Goal: Information Seeking & Learning: Learn about a topic

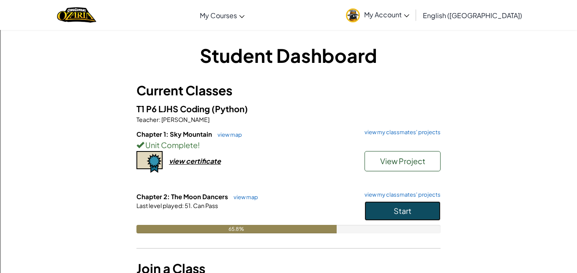
click at [398, 206] on span "Start" at bounding box center [402, 211] width 18 height 10
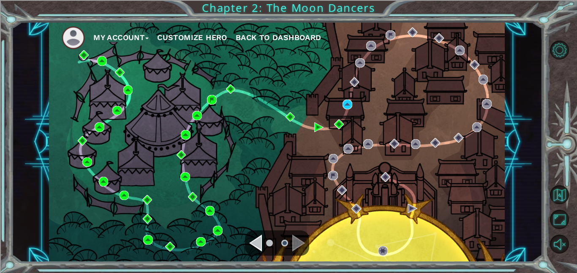
click at [368, 252] on div "My Account Customize Hero Back to Dashboard" at bounding box center [276, 142] width 455 height 240
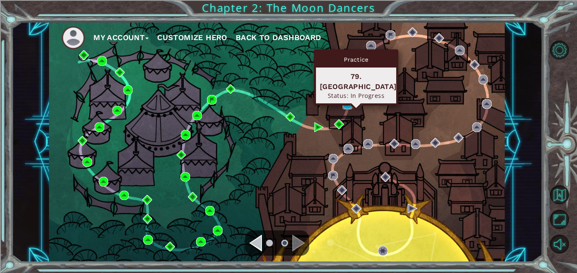
click at [347, 103] on img at bounding box center [347, 105] width 10 height 10
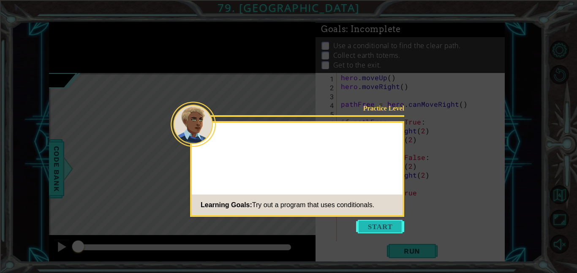
click at [377, 230] on button "Start" at bounding box center [380, 227] width 48 height 14
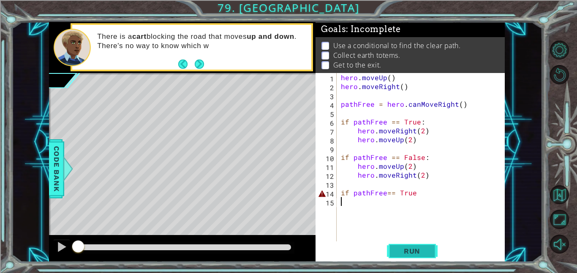
click at [404, 253] on span "Run" at bounding box center [411, 251] width 33 height 8
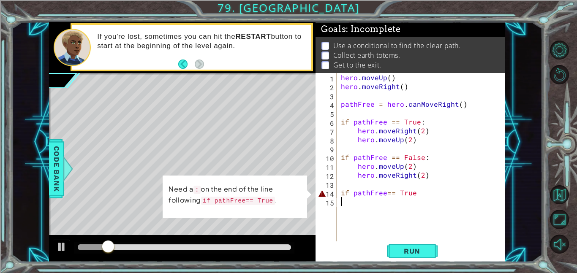
click at [417, 197] on div "hero . moveUp ( ) hero . moveRight ( ) pathFree = hero . canMoveRight ( ) if pa…" at bounding box center [423, 166] width 168 height 186
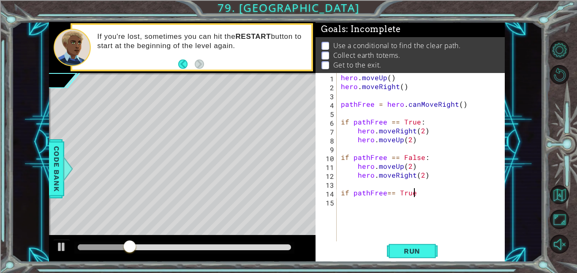
scroll to position [0, 5]
type textarea "if pathFree== True:"
click at [420, 250] on span "Run" at bounding box center [411, 251] width 33 height 8
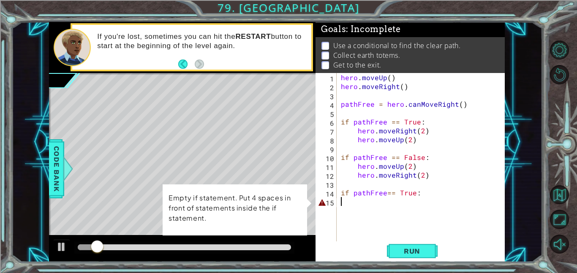
click at [379, 203] on div "hero . moveUp ( ) hero . moveRight ( ) pathFree = hero . canMoveRight ( ) if pa…" at bounding box center [423, 166] width 168 height 186
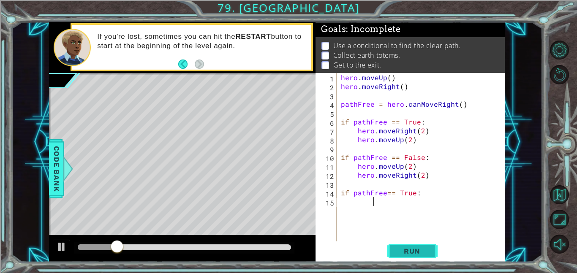
click at [405, 255] on button "Run" at bounding box center [412, 250] width 51 height 19
click at [410, 165] on div "hero . moveUp ( ) hero . moveRight ( ) pathFree = hero . canMoveRight ( ) if pa…" at bounding box center [423, 166] width 168 height 186
click at [421, 247] on span "Run" at bounding box center [411, 251] width 33 height 8
type textarea "hero.moveUp(2)"
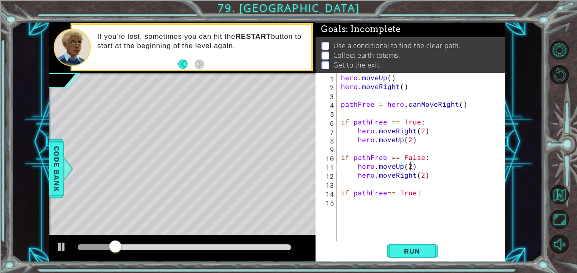
click at [367, 207] on div "hero . moveUp ( ) hero . moveRight ( ) pathFree = hero . canMoveRight ( ) if pa…" at bounding box center [423, 166] width 168 height 186
click at [388, 76] on div "hero . moveUp ( ) hero . moveRight ( ) pathFree = hero . canMoveRight ( ) if pa…" at bounding box center [423, 166] width 168 height 186
click at [401, 87] on div "hero . moveUp ( 1 ) hero . moveRight ( ) pathFree = hero . canMoveRight ( ) if …" at bounding box center [423, 166] width 168 height 186
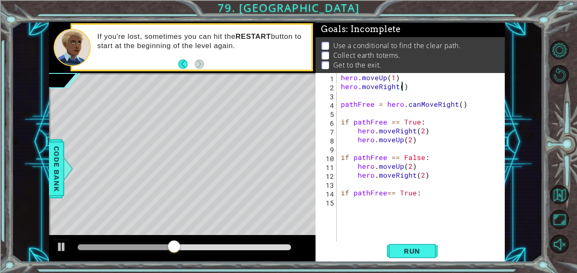
type textarea "hero.moveRight(1)"
click at [374, 204] on div "hero . moveUp ( 1 ) hero . moveRight ( 1 ) pathFree = hero . canMoveRight ( ) i…" at bounding box center [423, 166] width 168 height 186
click at [413, 256] on button "Run" at bounding box center [412, 250] width 51 height 19
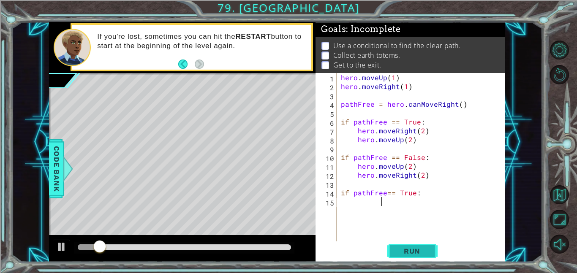
click at [408, 254] on span "Run" at bounding box center [411, 251] width 33 height 8
type textarea "if pathFree== True:"
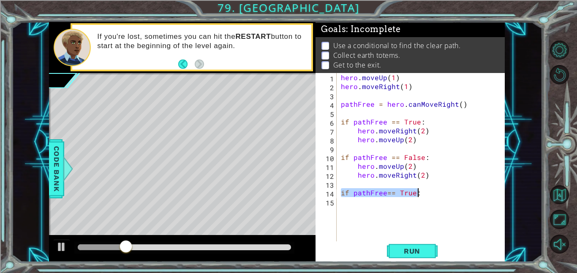
drag, startPoint x: 341, startPoint y: 194, endPoint x: 420, endPoint y: 192, distance: 78.5
click at [420, 192] on div "hero . moveUp ( 1 ) hero . moveRight ( 1 ) pathFree = hero . canMoveRight ( ) i…" at bounding box center [423, 166] width 168 height 186
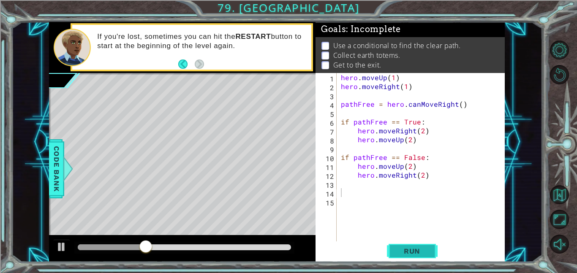
click at [429, 250] on button "Run" at bounding box center [412, 250] width 51 height 19
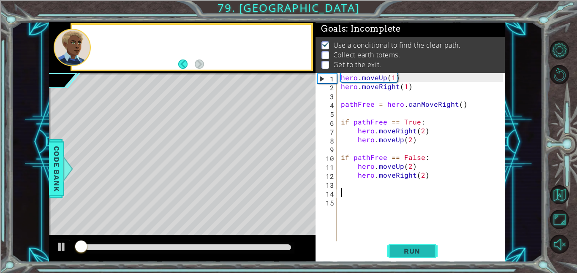
scroll to position [1, 0]
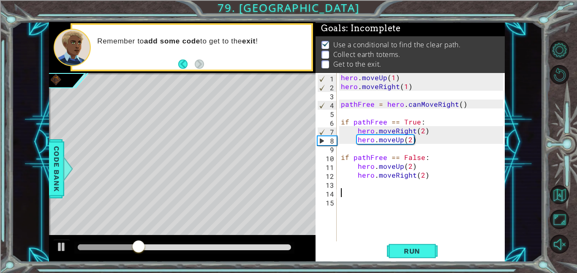
click at [376, 184] on div "hero . moveUp ( 1 ) hero . moveRight ( 1 ) pathFree = hero . canMoveRight ( ) i…" at bounding box center [423, 166] width 168 height 186
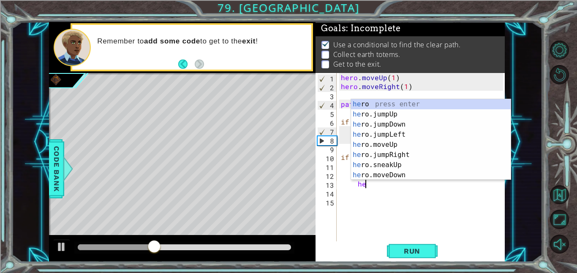
scroll to position [0, 1]
type textarea "hero"
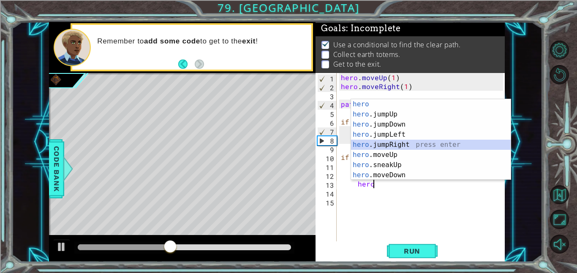
click at [410, 144] on div "hero press enter hero .jumpUp press enter hero .jumpDown press enter hero .jump…" at bounding box center [431, 149] width 160 height 101
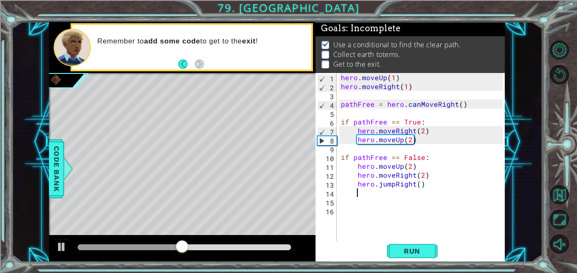
click at [417, 184] on div "hero . moveUp ( 1 ) hero . moveRight ( 1 ) pathFree = hero . canMoveRight ( ) i…" at bounding box center [423, 166] width 168 height 186
type textarea "hero.jumpRight(1)"
click at [364, 198] on div "hero . moveUp ( 1 ) hero . moveRight ( 1 ) pathFree = hero . canMoveRight ( ) i…" at bounding box center [423, 166] width 168 height 186
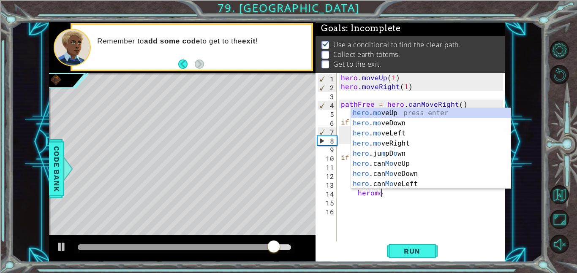
scroll to position [0, 2]
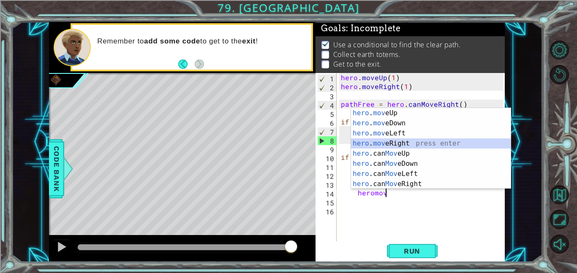
click at [431, 142] on div "hero . mov eUp press enter hero . mov eDown press enter hero . mov eLeft press …" at bounding box center [431, 158] width 160 height 101
type textarea "hero.moveRight(1)"
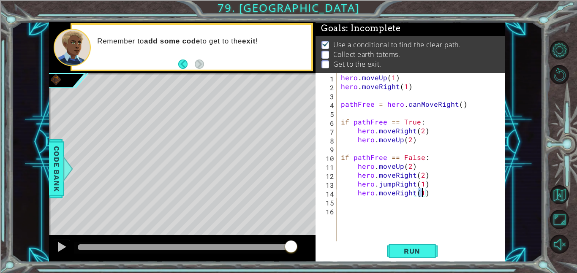
click at [390, 203] on div "hero . moveUp ( 1 ) hero . moveRight ( 1 ) pathFree = hero . canMoveRight ( ) i…" at bounding box center [423, 166] width 168 height 186
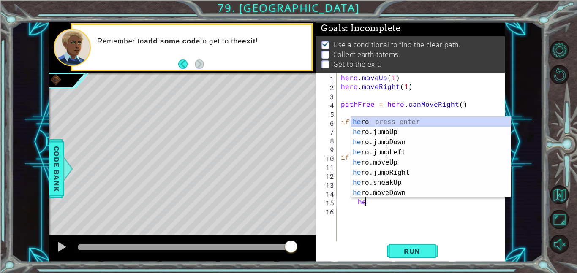
scroll to position [0, 1]
type textarea "hero"
click at [414, 142] on div "hero press enter hero .jumpUp press enter hero .jumpDown press enter hero .jump…" at bounding box center [431, 167] width 160 height 101
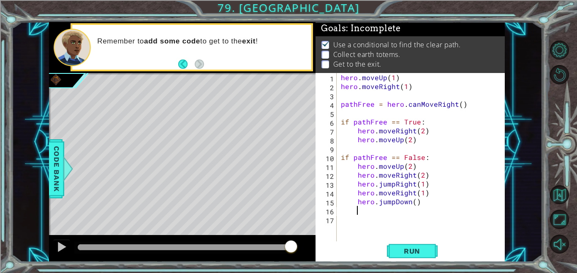
scroll to position [0, 0]
click at [411, 202] on div "hero . moveUp ( 1 ) hero . moveRight ( 1 ) pathFree = hero . canMoveRight ( ) i…" at bounding box center [423, 166] width 168 height 186
click at [415, 202] on div "hero . moveUp ( 1 ) hero . moveRight ( 1 ) pathFree = hero . canMoveRight ( ) i…" at bounding box center [423, 166] width 168 height 186
type textarea "hero.jumpDown(1)"
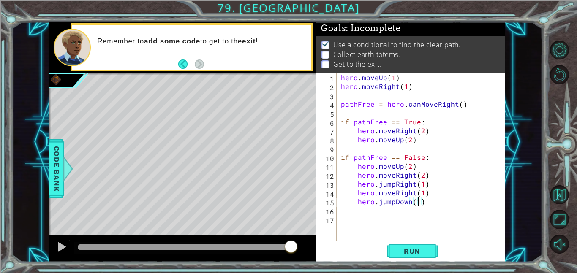
click at [384, 219] on div "hero . moveUp ( 1 ) hero . moveRight ( 1 ) pathFree = hero . canMoveRight ( ) i…" at bounding box center [423, 166] width 168 height 186
click at [379, 207] on div "hero . moveUp ( 1 ) hero . moveRight ( 1 ) pathFree = hero . canMoveRight ( ) i…" at bounding box center [423, 166] width 168 height 186
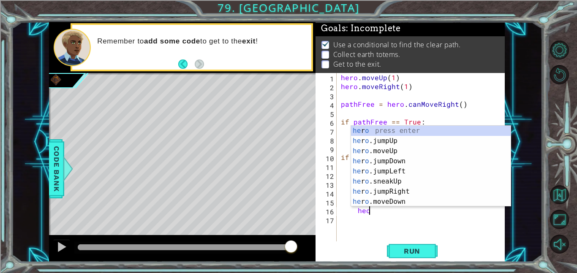
scroll to position [0, 1]
click at [399, 202] on div "he r o press enter he r o .jumpUp press enter he r o .moveUp press enter he r o…" at bounding box center [431, 176] width 160 height 101
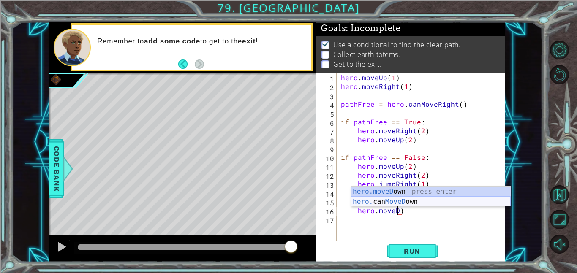
click at [406, 202] on div "hero.moveD own press enter hero. can MoveD own press enter" at bounding box center [431, 207] width 160 height 41
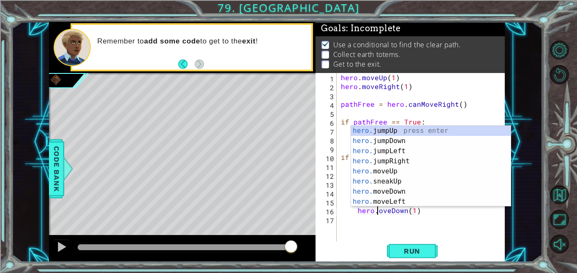
scroll to position [0, 3]
type textarea "hero.moveDown(1)"
click at [416, 246] on button "Run" at bounding box center [412, 250] width 51 height 19
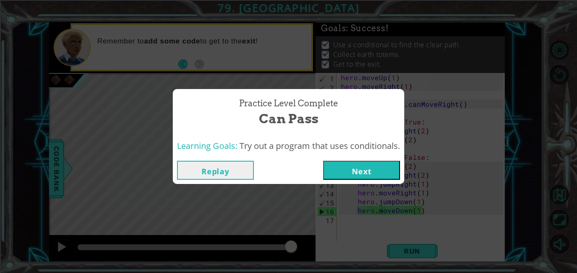
click at [362, 163] on button "Next" at bounding box center [361, 170] width 77 height 19
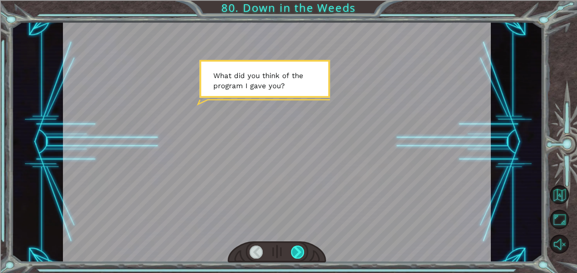
click at [303, 253] on div at bounding box center [298, 252] width 14 height 13
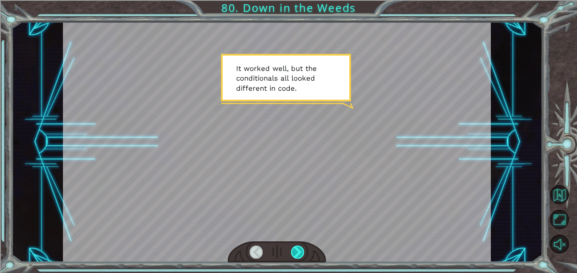
click at [303, 254] on div at bounding box center [298, 252] width 14 height 13
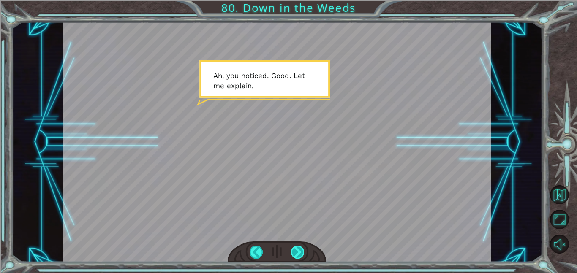
click at [301, 251] on div at bounding box center [298, 252] width 14 height 13
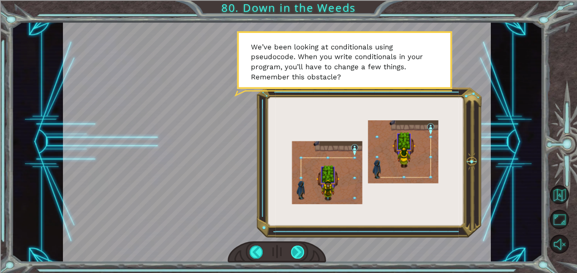
click at [295, 249] on div at bounding box center [298, 252] width 14 height 13
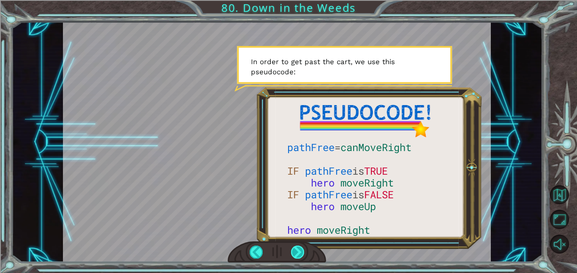
click at [295, 249] on div at bounding box center [298, 252] width 14 height 13
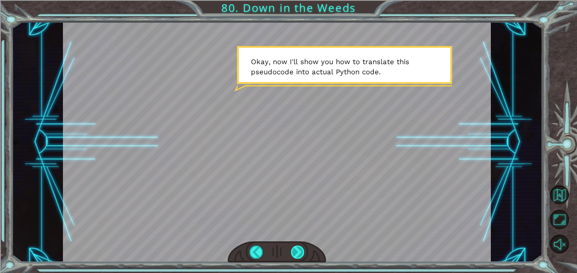
click at [295, 251] on div at bounding box center [298, 252] width 14 height 13
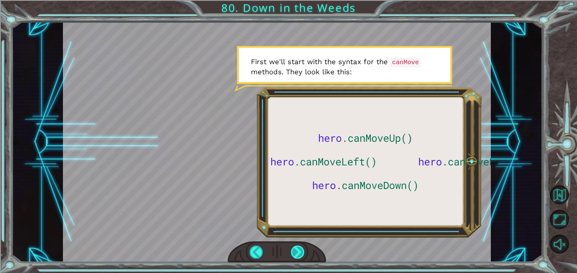
click at [295, 251] on div at bounding box center [298, 252] width 14 height 13
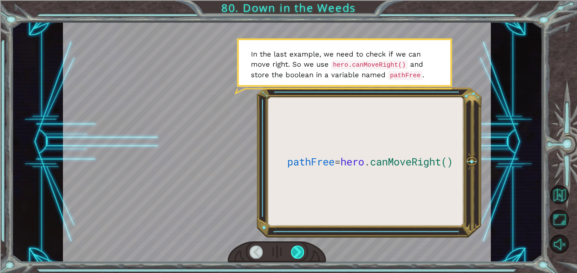
click at [293, 251] on div at bounding box center [298, 252] width 14 height 13
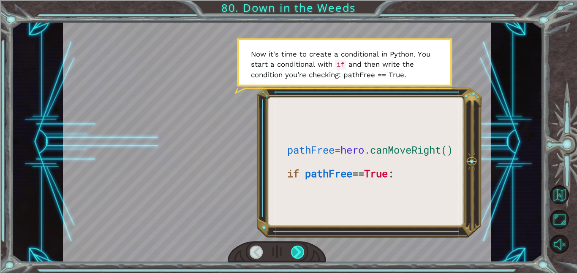
click at [293, 251] on div at bounding box center [298, 252] width 14 height 13
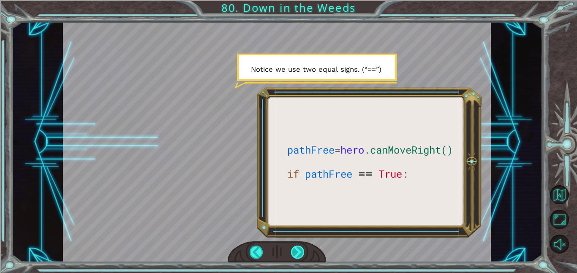
click at [293, 251] on div at bounding box center [298, 252] width 14 height 13
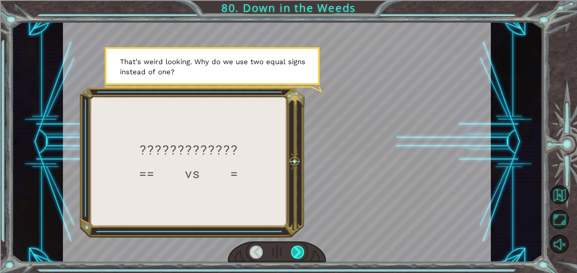
click at [293, 251] on div at bounding box center [298, 252] width 14 height 13
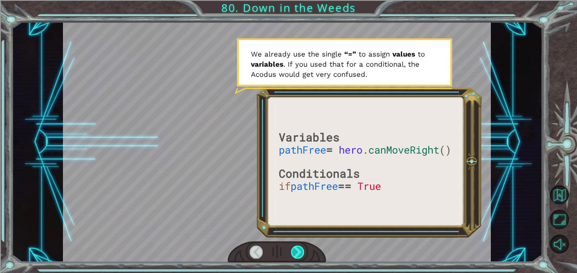
click at [293, 251] on div at bounding box center [298, 252] width 14 height 13
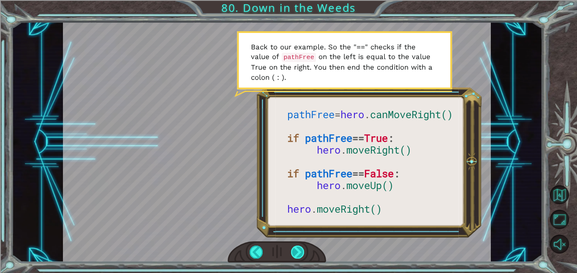
click at [293, 251] on div at bounding box center [298, 252] width 14 height 13
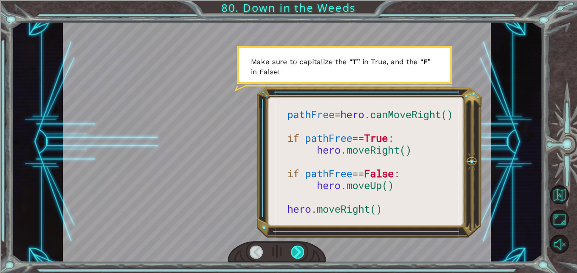
click at [293, 251] on div at bounding box center [298, 252] width 14 height 13
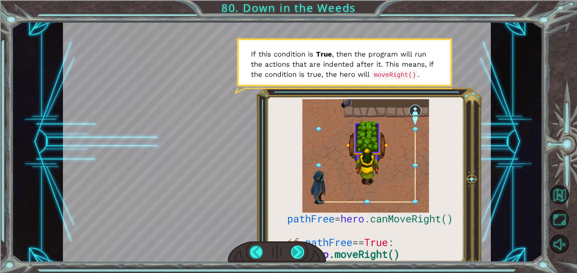
click at [293, 251] on div at bounding box center [298, 252] width 14 height 13
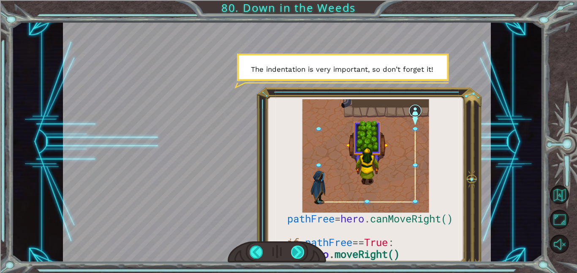
click at [293, 251] on div at bounding box center [298, 252] width 14 height 13
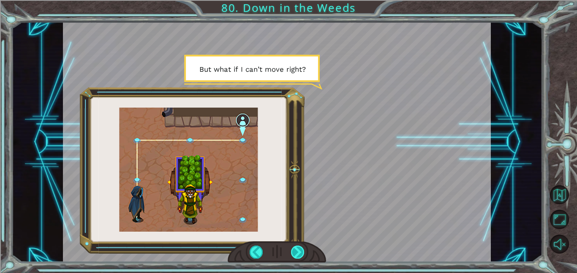
click at [293, 251] on div at bounding box center [298, 252] width 14 height 13
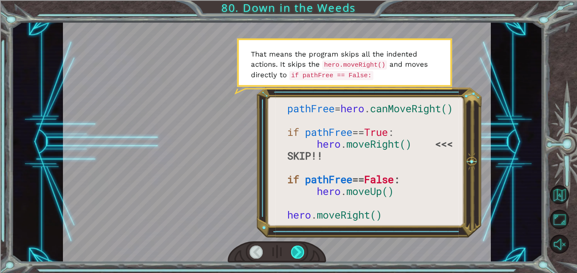
click at [293, 251] on div at bounding box center [298, 252] width 14 height 13
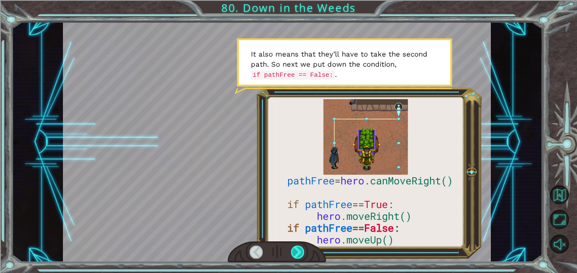
click at [293, 251] on div at bounding box center [298, 252] width 14 height 13
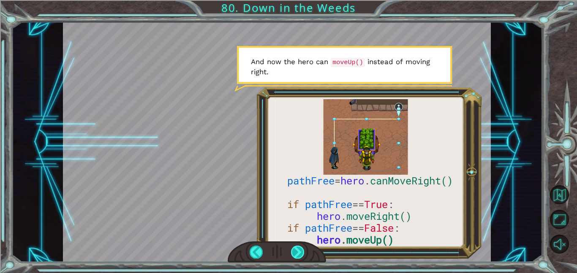
click at [293, 251] on div at bounding box center [298, 252] width 14 height 13
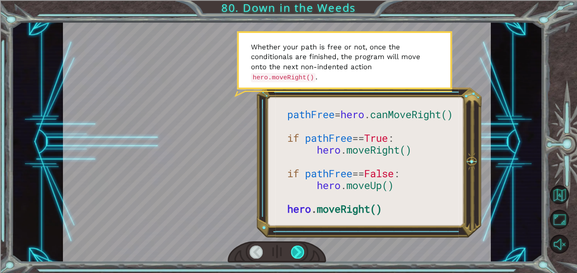
click at [293, 251] on div at bounding box center [298, 252] width 14 height 13
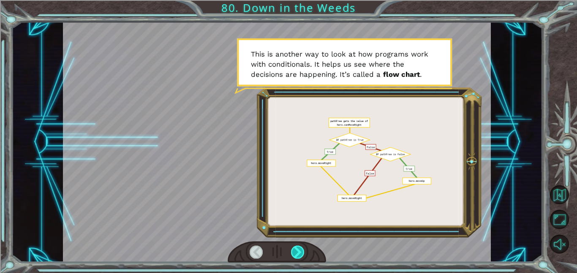
click at [293, 251] on div at bounding box center [298, 252] width 14 height 13
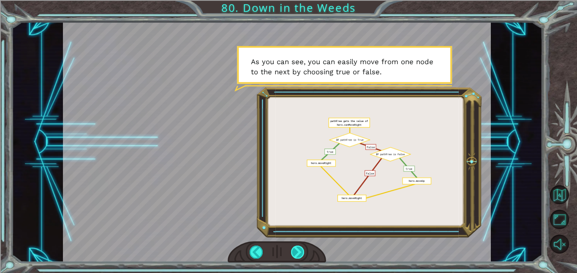
click at [293, 251] on div at bounding box center [298, 252] width 14 height 13
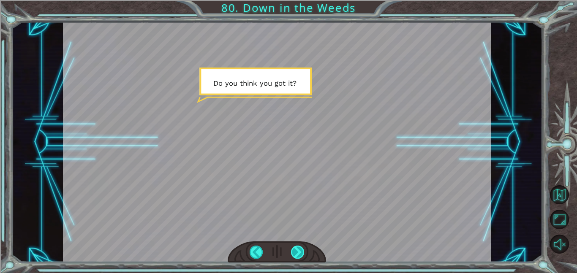
click at [301, 253] on div at bounding box center [298, 252] width 14 height 13
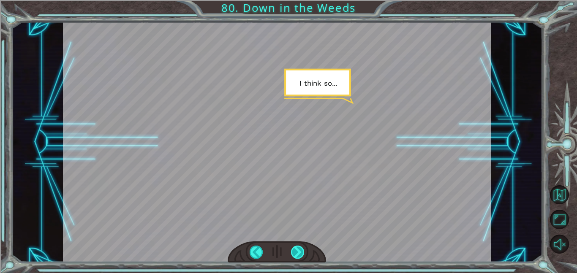
click at [297, 257] on div at bounding box center [298, 252] width 14 height 13
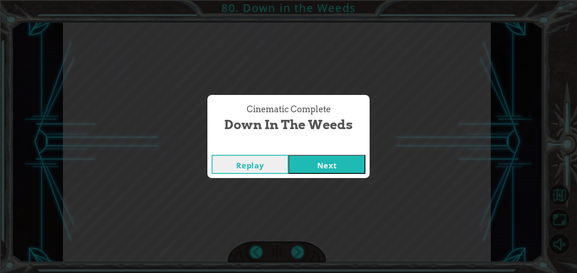
click at [343, 166] on button "Next" at bounding box center [326, 164] width 77 height 19
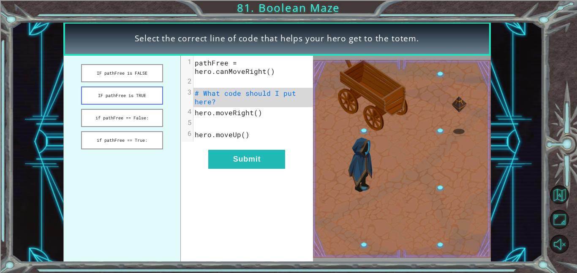
click at [101, 100] on button "IF pathFree is TRUE" at bounding box center [122, 96] width 82 height 18
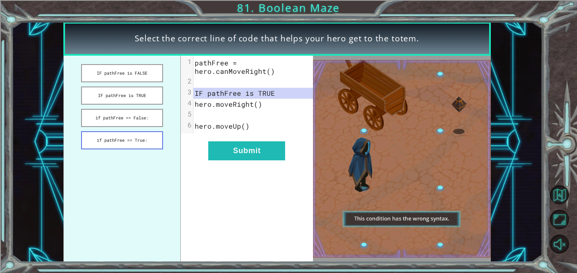
click at [141, 146] on button "if pathFree == True:" at bounding box center [122, 140] width 82 height 18
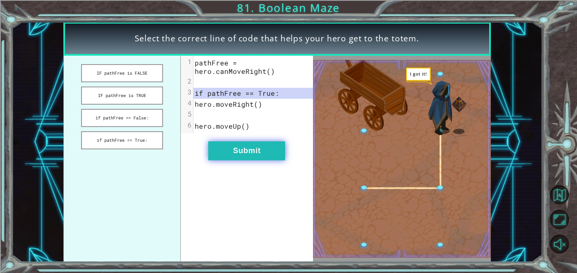
click at [245, 156] on button "Submit" at bounding box center [246, 150] width 77 height 19
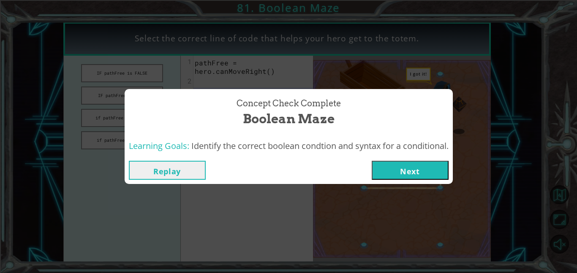
click at [416, 162] on button "Next" at bounding box center [409, 170] width 77 height 19
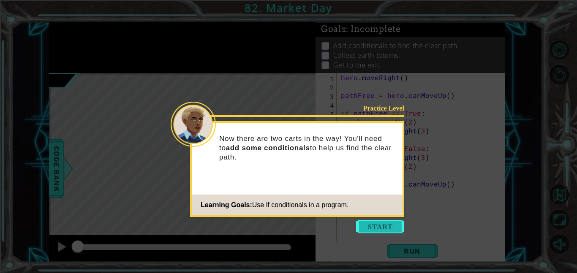
click at [383, 220] on button "Start" at bounding box center [380, 227] width 48 height 14
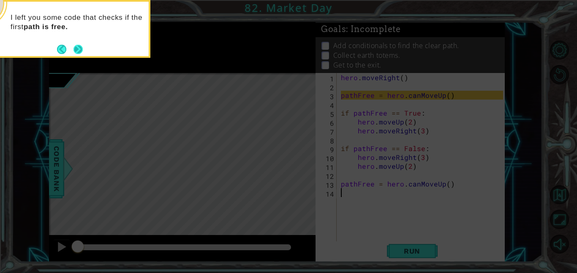
click at [74, 46] on button "Next" at bounding box center [77, 49] width 9 height 9
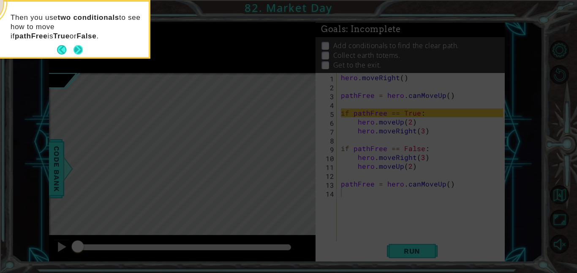
click at [78, 51] on button "Next" at bounding box center [77, 49] width 9 height 9
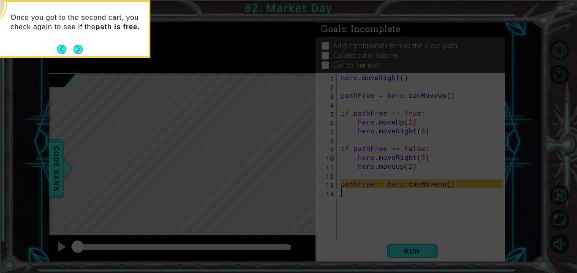
click at [78, 51] on button "Next" at bounding box center [77, 49] width 9 height 9
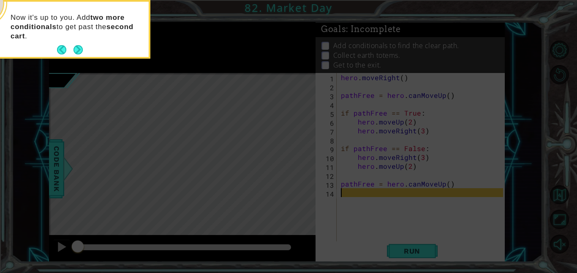
click at [78, 51] on button "Next" at bounding box center [77, 49] width 9 height 9
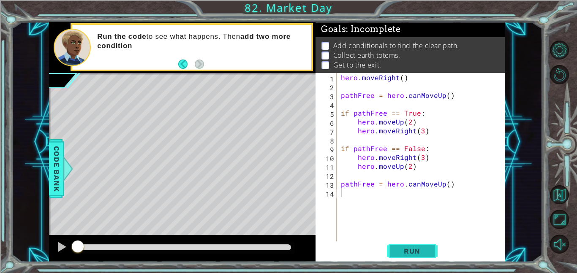
click at [417, 248] on span "Run" at bounding box center [411, 251] width 33 height 8
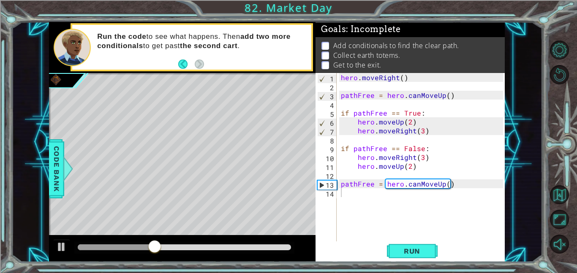
click at [338, 183] on div "1 2 3 4 5 6 7 8 9 10 11 12 13 14 hero . moveRight ( ) pathFree = hero . canMove…" at bounding box center [408, 157] width 187 height 168
click at [340, 183] on div "hero . moveRight ( ) pathFree = hero . canMoveUp ( ) if pathFree == True : hero…" at bounding box center [423, 166] width 168 height 186
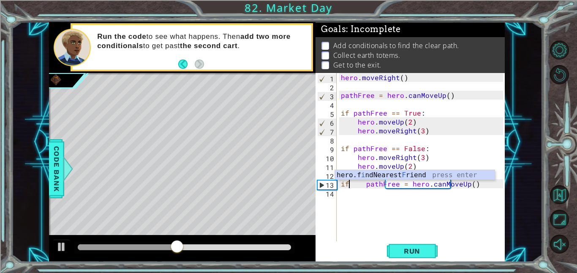
scroll to position [0, 0]
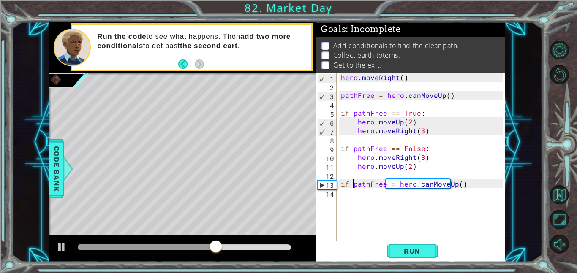
click at [389, 184] on div "hero . moveRight ( ) pathFree = hero . canMoveUp ( ) if pathFree == True : hero…" at bounding box center [423, 166] width 168 height 186
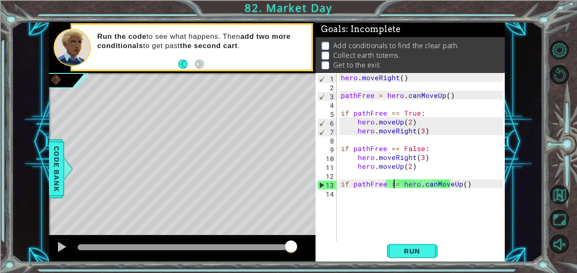
click at [462, 186] on div "hero . moveRight ( ) pathFree = hero . canMoveUp ( ) if pathFree == True : hero…" at bounding box center [423, 166] width 168 height 186
type textarea "if pathFree == hero.canMoveUp(2)"
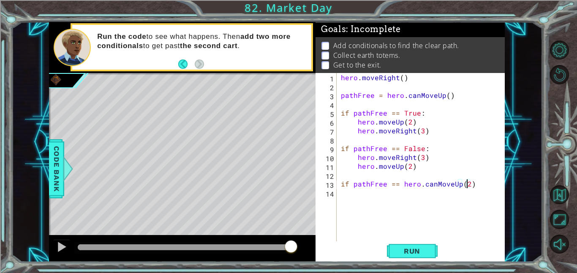
click at [376, 198] on div "hero . moveRight ( ) pathFree = hero . canMoveUp ( ) if pathFree == True : hero…" at bounding box center [423, 166] width 168 height 186
click at [485, 184] on div "hero . moveRight ( ) pathFree = hero . canMoveUp ( ) if pathFree == True : hero…" at bounding box center [423, 166] width 168 height 186
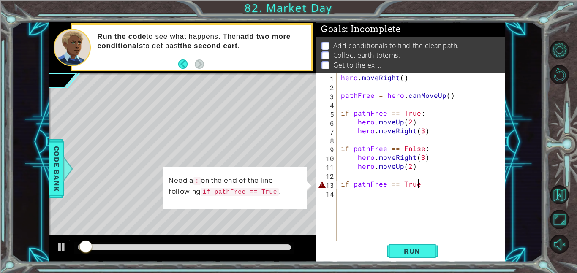
type textarea "if pathFree == True:"
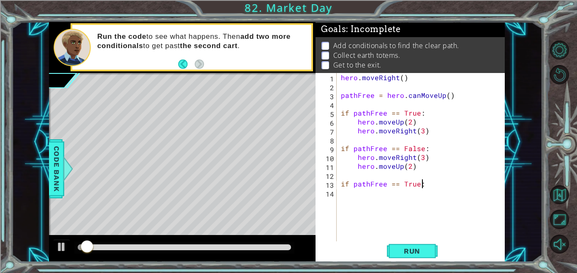
scroll to position [0, 5]
click at [357, 196] on div "hero . moveRight ( ) pathFree = hero . canMoveUp ( ) if pathFree == True : hero…" at bounding box center [423, 166] width 168 height 186
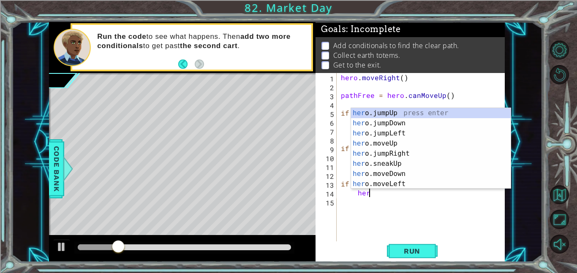
scroll to position [0, 1]
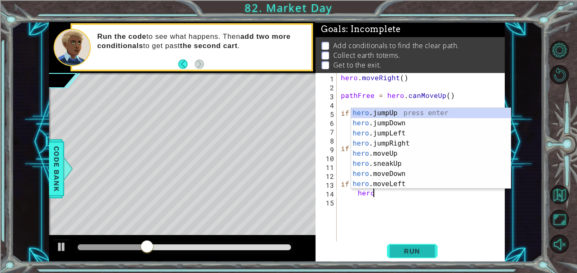
click at [431, 251] on button "Run" at bounding box center [412, 250] width 51 height 19
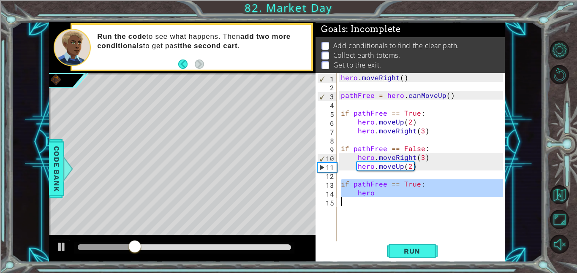
drag, startPoint x: 341, startPoint y: 183, endPoint x: 402, endPoint y: 203, distance: 64.3
click at [402, 203] on div "hero . moveRight ( ) pathFree = hero . canMoveUp ( ) if pathFree == True : hero…" at bounding box center [423, 166] width 168 height 186
type textarea "hero"
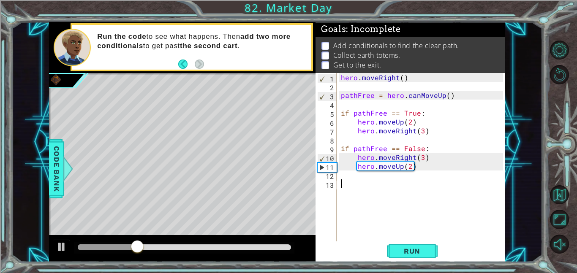
scroll to position [0, 0]
click at [428, 247] on span "Run" at bounding box center [411, 251] width 33 height 8
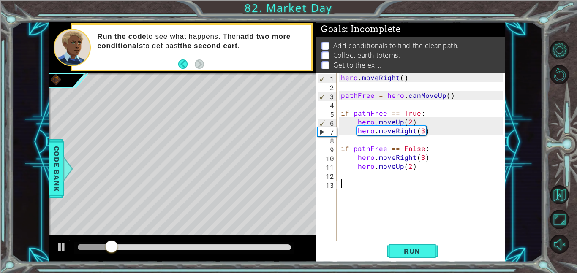
click at [422, 132] on div "hero . moveRight ( ) pathFree = hero . canMoveUp ( ) if pathFree == True : hero…" at bounding box center [423, 166] width 168 height 186
type textarea "hero.moveRight(5)"
click at [368, 143] on div "hero . moveRight ( ) pathFree = hero . canMoveUp ( ) if pathFree == True : hero…" at bounding box center [423, 166] width 168 height 186
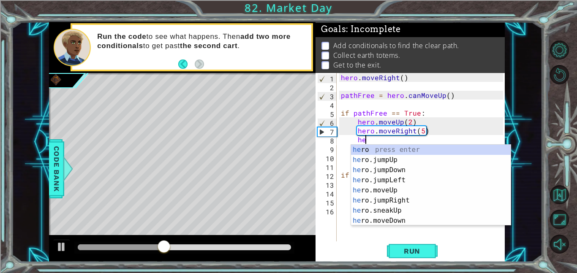
scroll to position [0, 1]
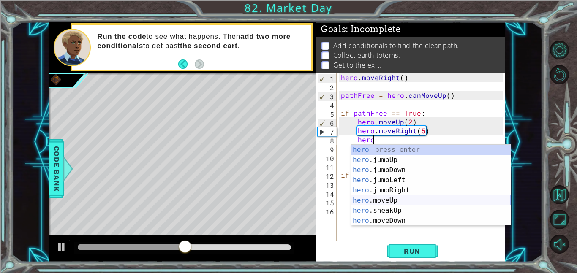
click at [398, 203] on div "hero press enter hero .jumpUp press enter hero .jumpDown press enter hero .jump…" at bounding box center [431, 195] width 160 height 101
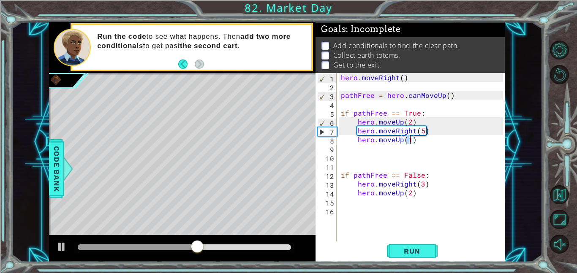
type textarea "hero.moveUp(2)"
click at [385, 150] on div "hero . moveRight ( ) pathFree = hero . canMoveUp ( ) if pathFree == True : hero…" at bounding box center [423, 166] width 168 height 186
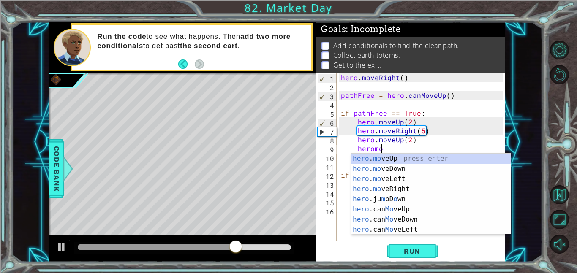
scroll to position [0, 2]
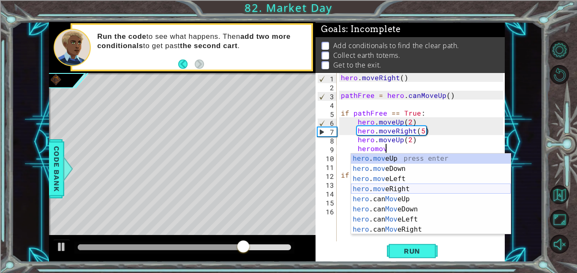
click at [406, 190] on div "hero . mov eUp press enter hero . mov eDown press enter hero . mov eLeft press …" at bounding box center [431, 204] width 160 height 101
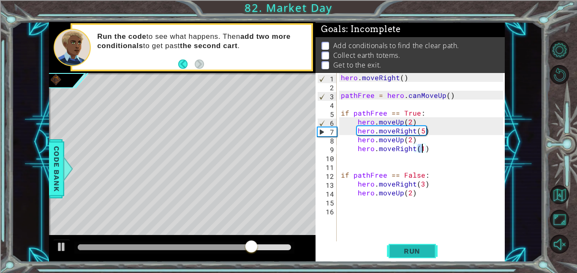
click at [415, 246] on button "Run" at bounding box center [412, 250] width 51 height 19
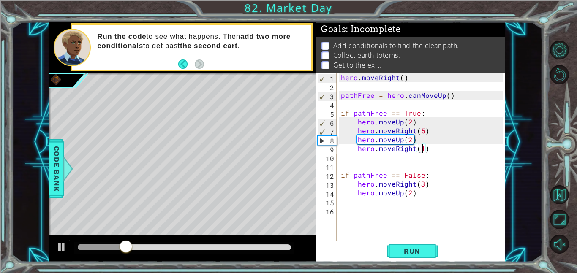
click at [421, 132] on div "hero . moveRight ( ) pathFree = hero . canMoveUp ( ) if pathFree == True : hero…" at bounding box center [423, 166] width 168 height 186
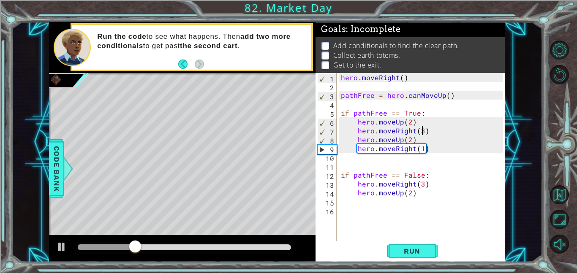
scroll to position [0, 5]
type textarea "hero.moveRight(3)"
click at [422, 249] on span "Run" at bounding box center [411, 251] width 33 height 8
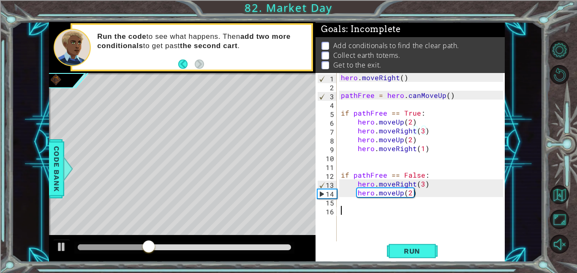
click at [393, 214] on div "hero . moveRight ( ) pathFree = hero . canMoveUp ( ) if pathFree == True : hero…" at bounding box center [423, 166] width 168 height 186
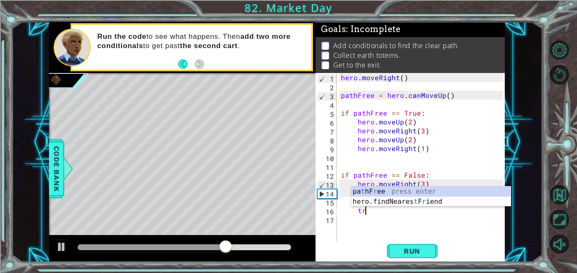
scroll to position [0, 1]
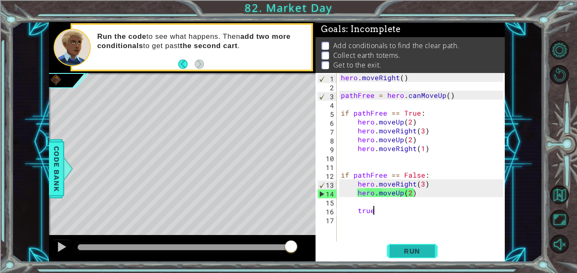
click at [419, 252] on span "Run" at bounding box center [411, 251] width 33 height 8
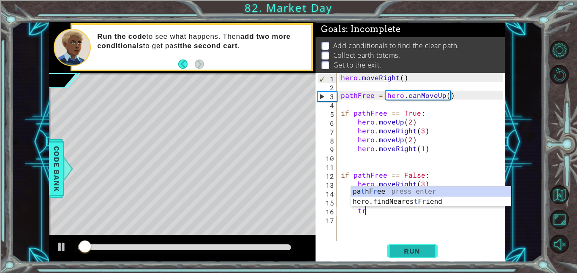
type textarea "t"
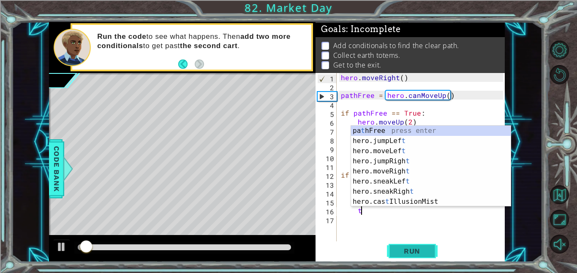
scroll to position [0, 0]
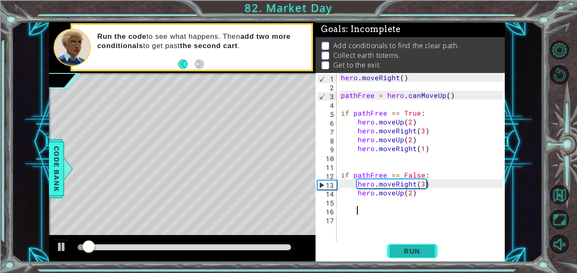
click at [428, 259] on button "Run" at bounding box center [412, 250] width 51 height 19
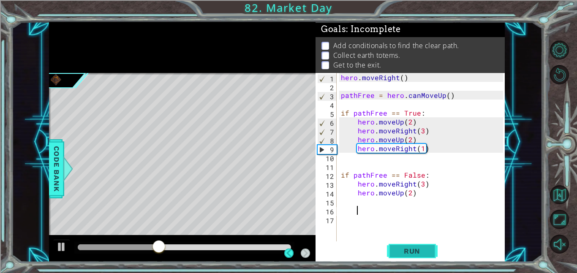
click at [416, 250] on span "Run" at bounding box center [411, 251] width 33 height 8
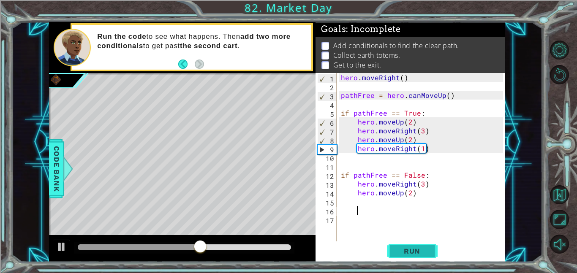
click at [414, 247] on span "Run" at bounding box center [411, 251] width 33 height 8
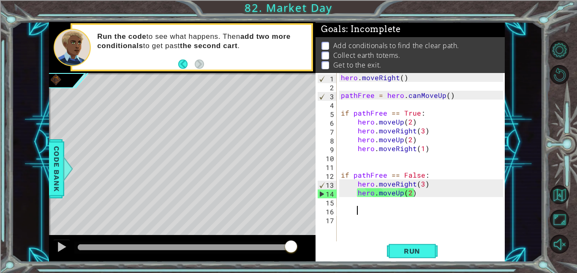
click at [358, 140] on div "hero . moveRight ( ) pathFree = hero . canMoveUp ( ) if pathFree == True : hero…" at bounding box center [423, 166] width 168 height 186
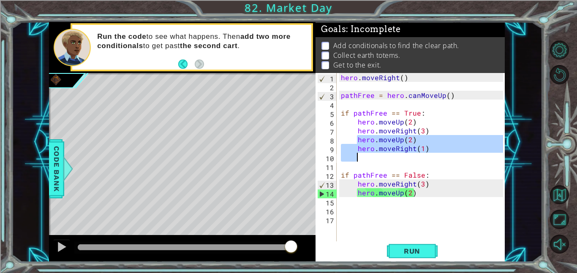
drag, startPoint x: 357, startPoint y: 141, endPoint x: 428, endPoint y: 154, distance: 73.0
click at [428, 154] on div "hero . moveRight ( ) pathFree = hero . canMoveUp ( ) if pathFree == True : hero…" at bounding box center [423, 166] width 168 height 186
type textarea "hero.moveRight(1)"
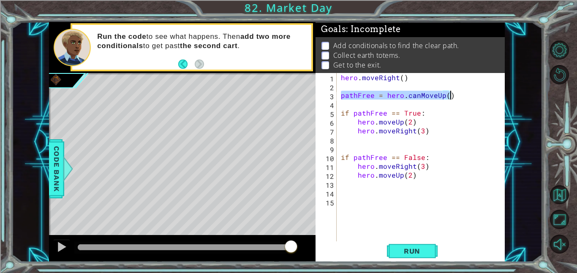
drag, startPoint x: 341, startPoint y: 96, endPoint x: 452, endPoint y: 97, distance: 110.6
click at [452, 97] on div "hero . moveRight ( ) pathFree = hero . canMoveUp ( ) if pathFree == True : hero…" at bounding box center [423, 166] width 168 height 186
click at [338, 79] on div "pathFree = hero.canMoveUp() 1 2 3 4 5 6 7 8 9 10 11 12 13 14 15 hero . moveRigh…" at bounding box center [408, 157] width 187 height 168
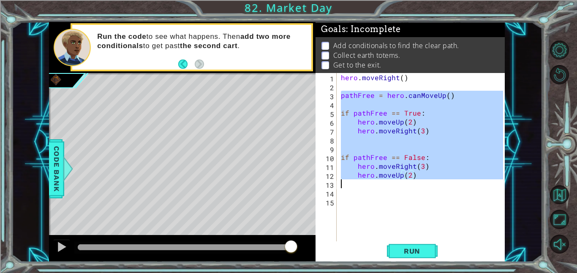
drag, startPoint x: 339, startPoint y: 95, endPoint x: 423, endPoint y: 182, distance: 121.2
click at [423, 182] on div "hero . moveRight ( ) pathFree = hero . canMoveUp ( ) if pathFree == True : hero…" at bounding box center [423, 166] width 168 height 186
type textarea "hero.moveUp(2)"
click at [365, 193] on div "hero . moveRight ( ) pathFree = hero . canMoveUp ( ) if pathFree == True : hero…" at bounding box center [423, 166] width 168 height 186
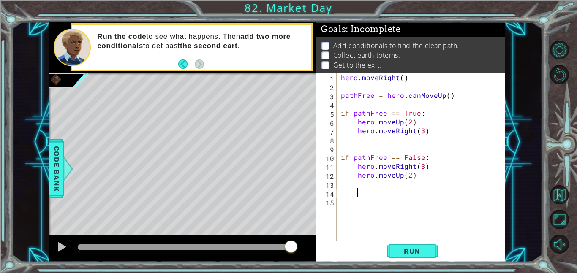
paste textarea "Code Area"
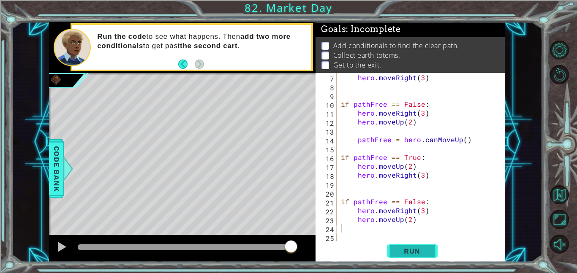
click at [408, 252] on span "Run" at bounding box center [411, 251] width 33 height 8
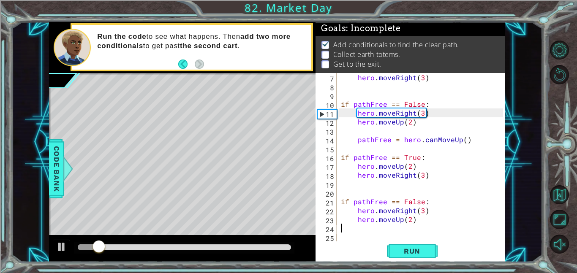
scroll to position [0, 0]
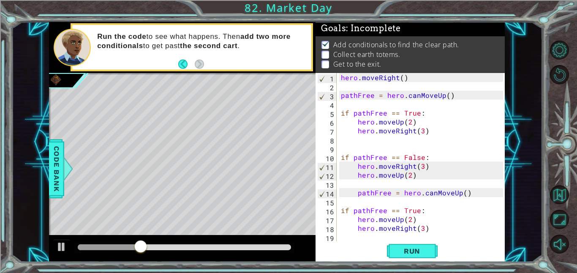
click at [358, 193] on div "hero . moveRight ( ) pathFree = hero . canMoveUp ( ) if pathFree == True : hero…" at bounding box center [423, 166] width 168 height 186
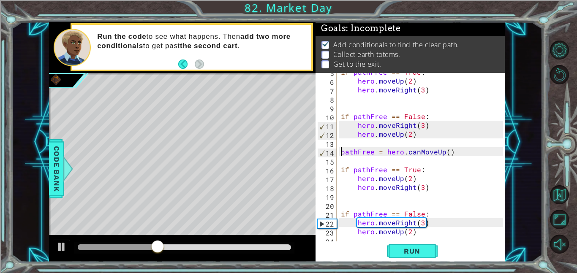
scroll to position [53, 0]
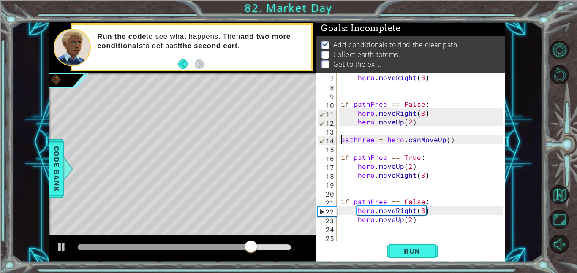
click at [421, 211] on div "hero . moveRight ( 3 ) if pathFree == False : hero . moveRight ( 3 ) hero . mov…" at bounding box center [423, 166] width 168 height 186
type textarea "hero.moveUp(2)"
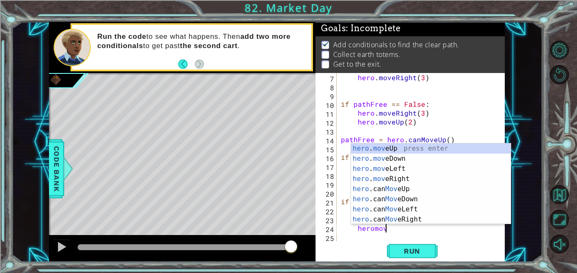
scroll to position [0, 3]
click at [416, 176] on div "hero . move Up press enter hero . move Down press enter hero . move Left press …" at bounding box center [431, 194] width 160 height 101
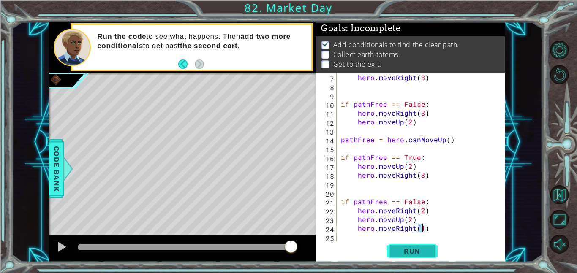
type textarea "hero.moveRight(1)"
click at [419, 250] on span "Run" at bounding box center [411, 251] width 33 height 8
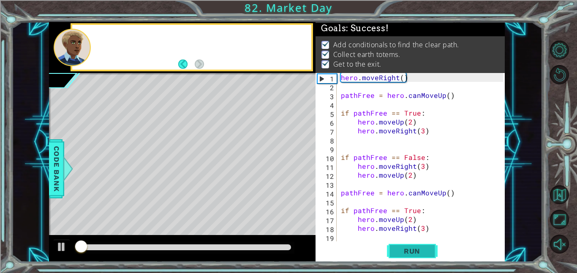
scroll to position [0, 0]
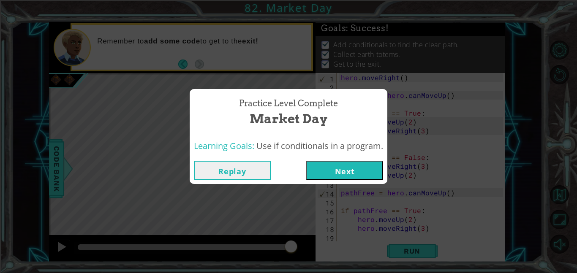
click at [320, 170] on button "Next" at bounding box center [344, 170] width 77 height 19
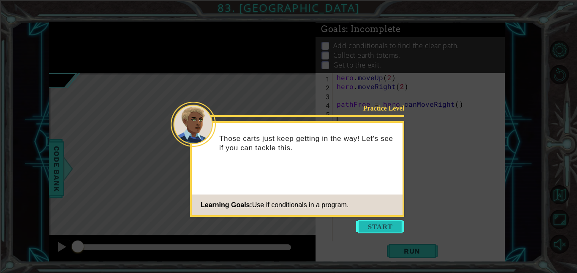
click at [385, 228] on button "Start" at bounding box center [380, 227] width 48 height 14
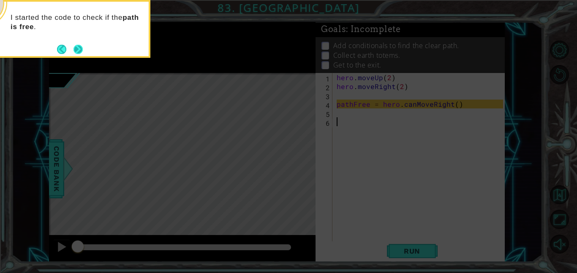
click at [77, 48] on button "Next" at bounding box center [78, 49] width 10 height 10
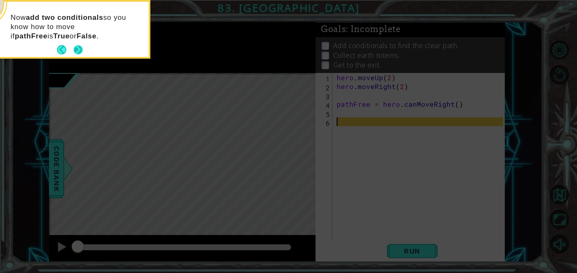
click at [81, 51] on button "Next" at bounding box center [77, 49] width 9 height 9
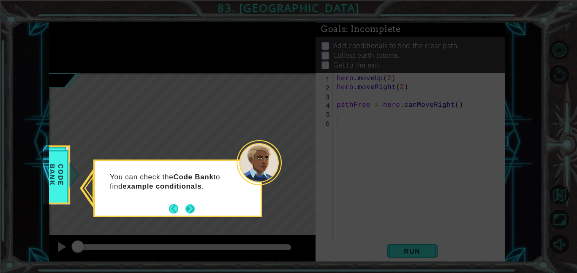
click at [190, 209] on button "Next" at bounding box center [189, 208] width 9 height 9
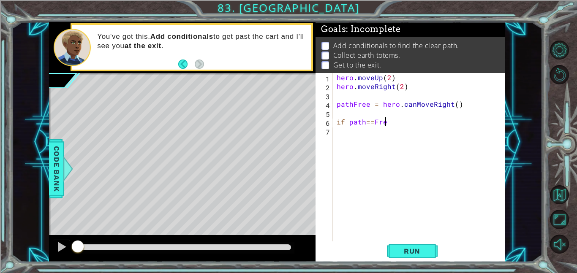
scroll to position [0, 3]
click at [61, 160] on span "Code Bank" at bounding box center [57, 168] width 14 height 51
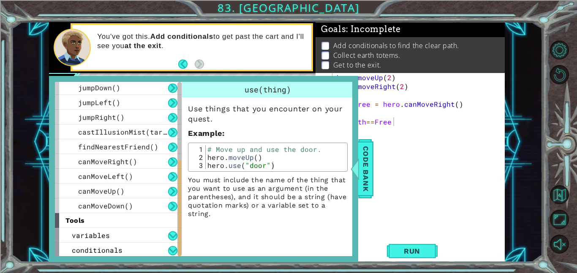
scroll to position [180, 0]
click at [132, 243] on div "conditionals" at bounding box center [118, 249] width 127 height 15
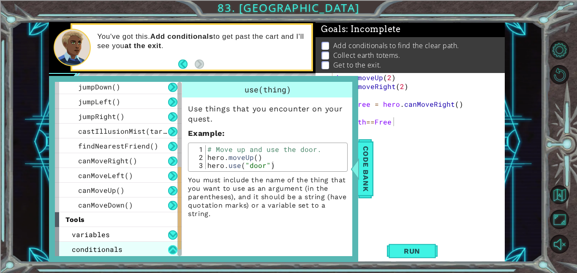
click at [174, 253] on button at bounding box center [172, 249] width 9 height 9
click at [170, 249] on button at bounding box center [172, 250] width 9 height 9
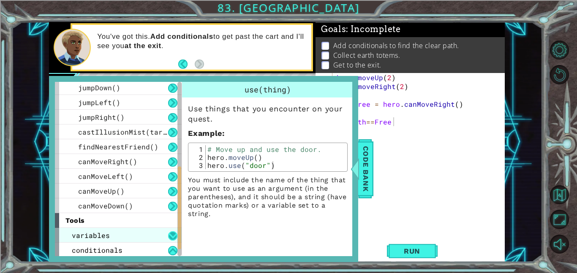
click at [168, 238] on button at bounding box center [172, 235] width 9 height 9
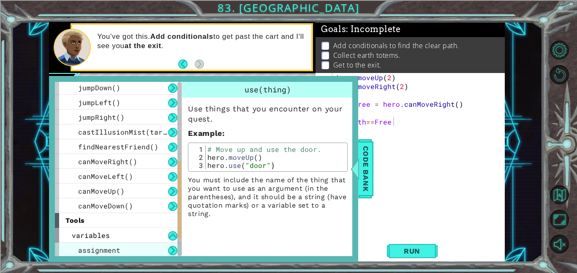
click at [167, 249] on div "assignment" at bounding box center [118, 250] width 127 height 15
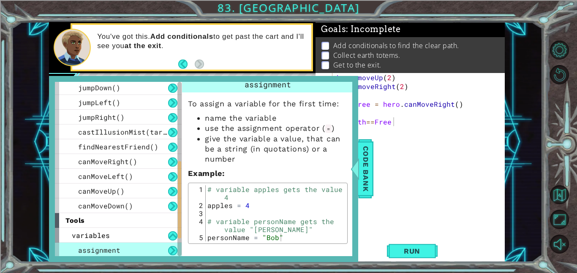
scroll to position [5, 0]
click at [363, 159] on span "Code Bank" at bounding box center [366, 168] width 14 height 51
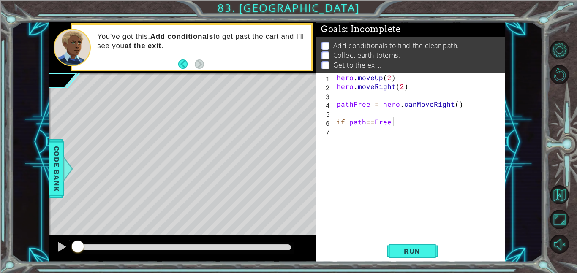
click at [404, 123] on div "hero . moveUp ( 2 ) hero . moveRight ( 2 ) pathFree = hero . canMoveRight ( ) i…" at bounding box center [421, 166] width 172 height 186
type textarea "if pathFree == True:"
click at [347, 138] on div "hero . moveUp ( 2 ) hero . moveRight ( 2 ) pathFree = hero . canMoveRight ( ) i…" at bounding box center [421, 166] width 172 height 186
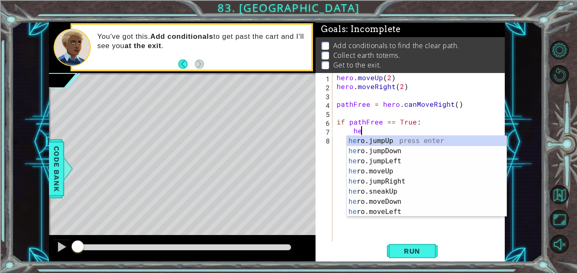
scroll to position [0, 1]
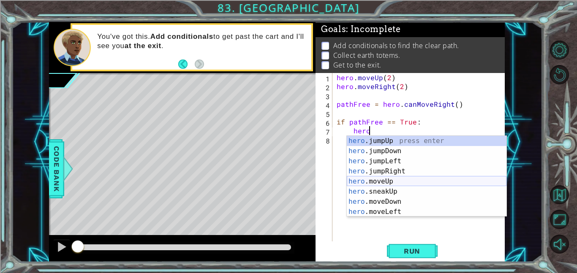
click at [374, 183] on div "hero .jumpUp press enter hero .jumpDown press enter hero .jumpLeft press enter …" at bounding box center [427, 186] width 160 height 101
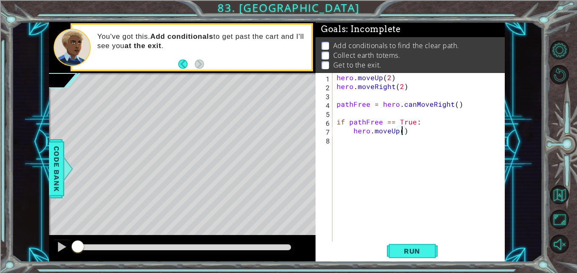
type textarea "hero.moveUp(2)"
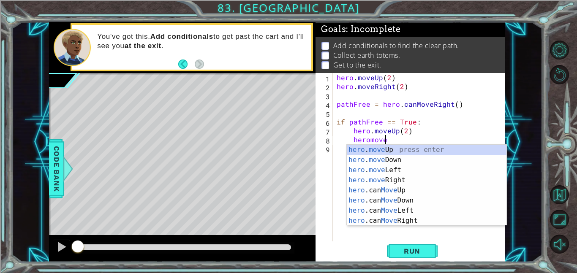
scroll to position [0, 3]
click at [417, 182] on div "hero . move Up press enter hero . move Down press enter hero . move Left press …" at bounding box center [427, 195] width 160 height 101
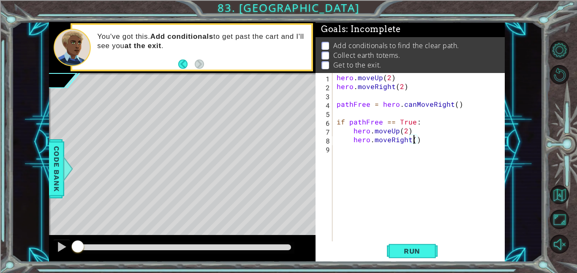
type textarea "hero.moveRight(4)"
click at [360, 154] on div "hero . moveUp ( 2 ) hero . moveRight ( 2 ) pathFree = hero . canMoveRight ( ) i…" at bounding box center [421, 166] width 172 height 186
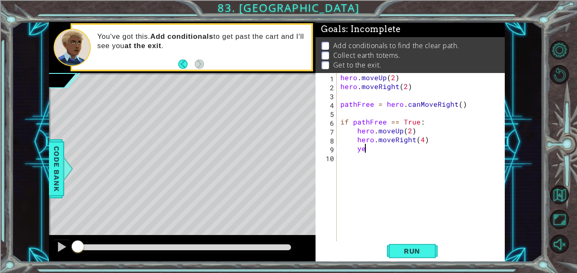
type textarea "y"
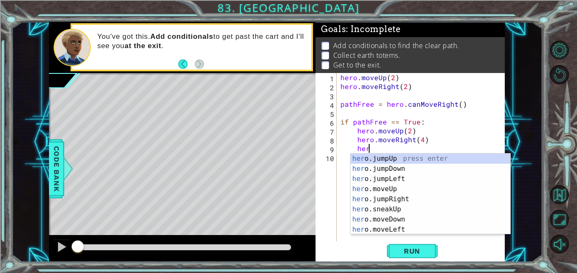
scroll to position [0, 1]
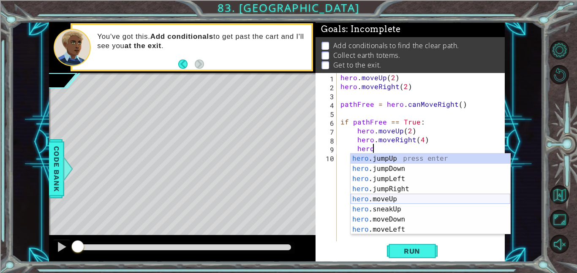
click at [378, 202] on div "hero .jumpUp press enter hero .jumpDown press enter hero .jumpLeft press enter …" at bounding box center [430, 204] width 160 height 101
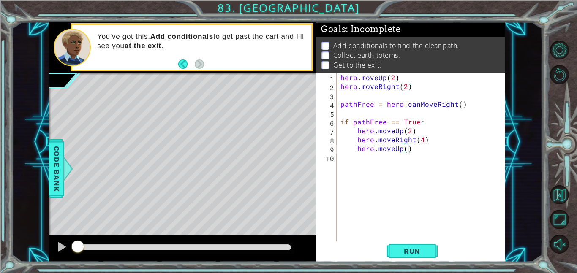
scroll to position [0, 4]
click at [388, 247] on button "Run" at bounding box center [412, 250] width 51 height 19
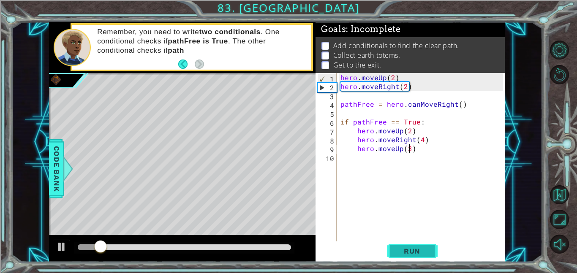
click at [420, 254] on span "Run" at bounding box center [411, 251] width 33 height 8
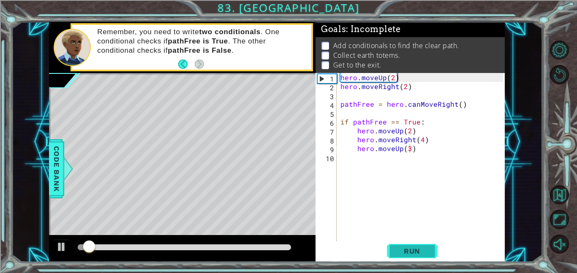
click at [420, 254] on span "Run" at bounding box center [411, 251] width 33 height 8
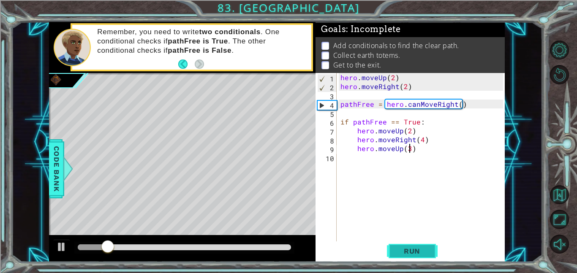
click at [401, 245] on button "Run" at bounding box center [412, 250] width 51 height 19
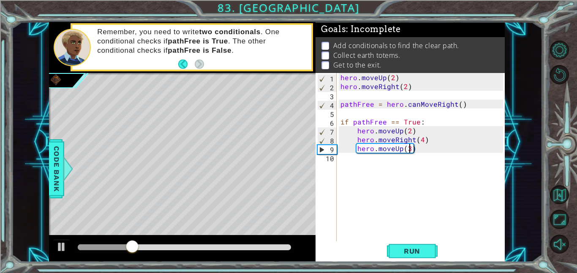
click at [416, 133] on div "hero . moveUp ( 2 ) hero . moveRight ( 2 ) pathFree = hero . canMoveRight ( ) i…" at bounding box center [423, 166] width 168 height 186
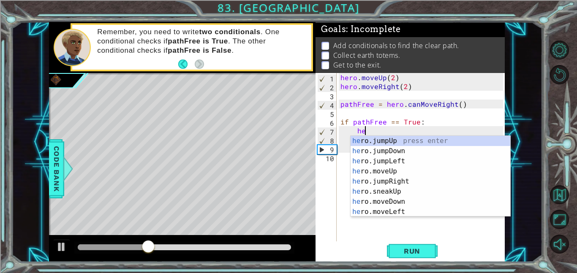
type textarea "h"
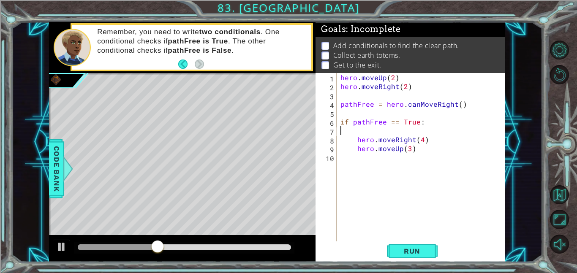
scroll to position [0, 0]
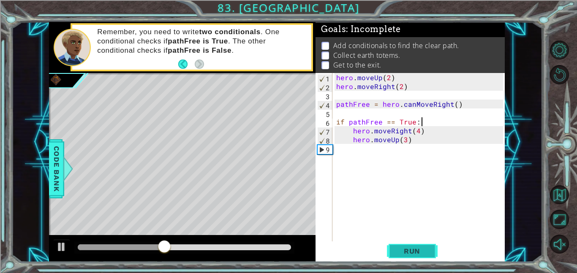
click at [411, 248] on span "Run" at bounding box center [411, 251] width 33 height 8
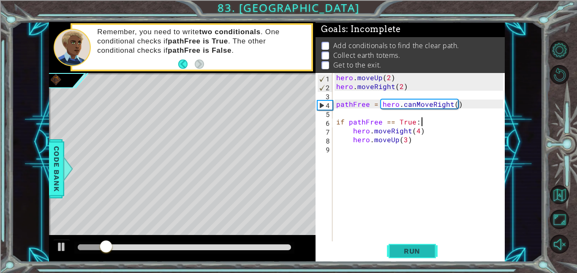
click at [424, 250] on span "Run" at bounding box center [411, 251] width 33 height 8
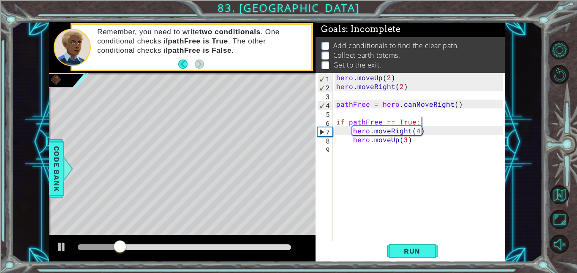
click at [418, 130] on div "hero . moveUp ( 2 ) hero . moveRight ( 2 ) pathFree = hero . canMoveRight ( ) i…" at bounding box center [420, 166] width 172 height 186
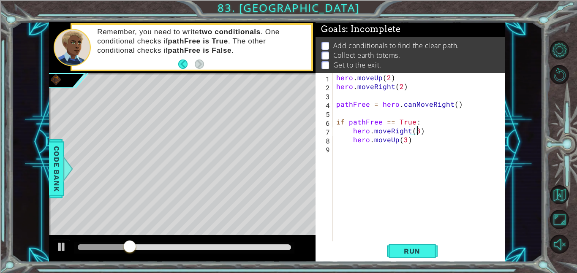
scroll to position [0, 5]
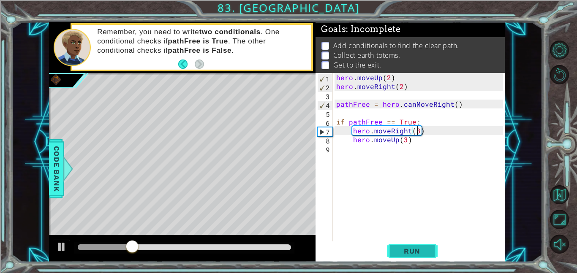
click at [421, 258] on button "Run" at bounding box center [412, 250] width 51 height 19
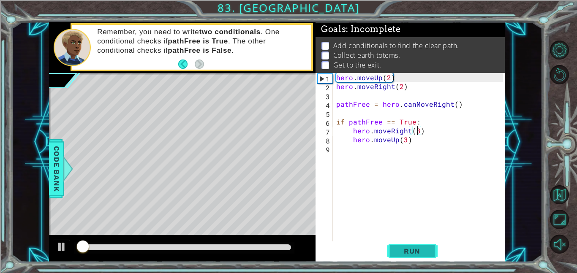
click at [414, 248] on span "Run" at bounding box center [411, 251] width 33 height 8
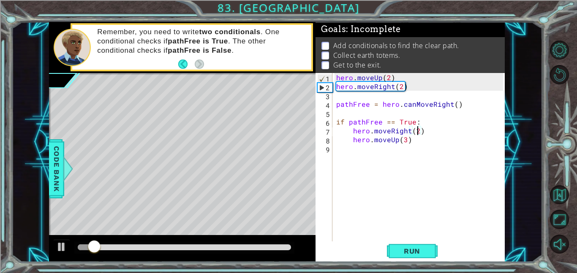
type textarea "hero.moveRight(2)"
click at [406, 271] on div "1 ההההההההההההההההההההההההההההההההההההההההההההההההההההההההההההההההההההההההההההה…" at bounding box center [288, 136] width 577 height 273
click at [419, 254] on span "Run" at bounding box center [411, 251] width 33 height 8
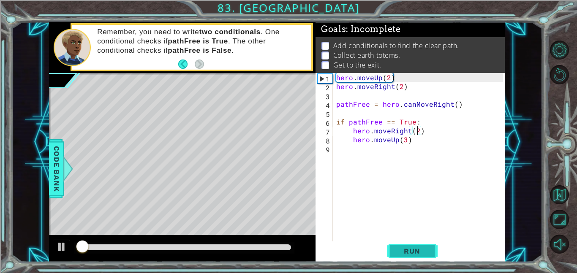
click at [414, 246] on button "Run" at bounding box center [412, 250] width 51 height 19
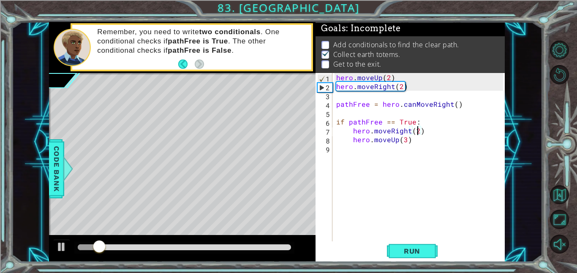
click at [362, 157] on div "hero . moveUp ( 2 ) hero . moveRight ( 2 ) pathFree = hero . canMoveRight ( ) i…" at bounding box center [420, 166] width 172 height 186
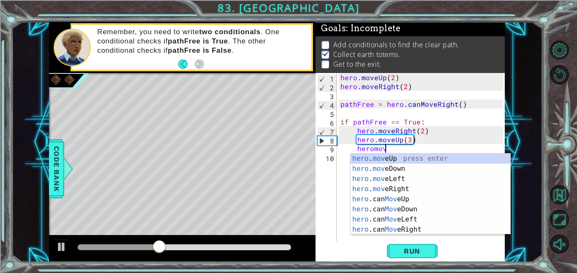
scroll to position [0, 3]
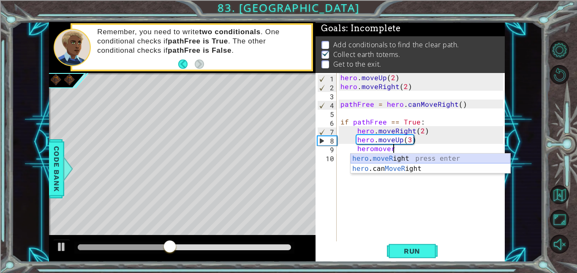
click at [446, 159] on div "hero . moveR ight press enter hero .can MoveR ight press enter" at bounding box center [430, 174] width 160 height 41
type textarea "hero.moveRight(1)"
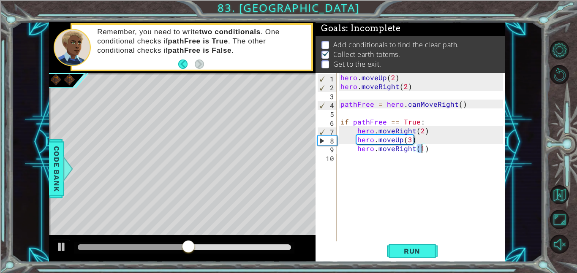
click at [359, 161] on div "hero . moveUp ( 2 ) hero . moveRight ( 2 ) pathFree = hero . canMoveRight ( ) i…" at bounding box center [423, 166] width 168 height 186
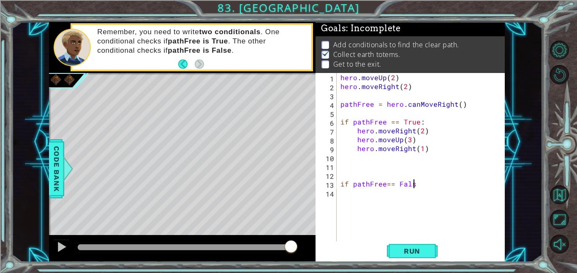
scroll to position [0, 4]
type textarea "if pathFree== False:"
click at [362, 197] on div "hero . moveUp ( 2 ) hero . moveRight ( 2 ) pathFree = hero . canMoveRight ( ) i…" at bounding box center [423, 166] width 168 height 186
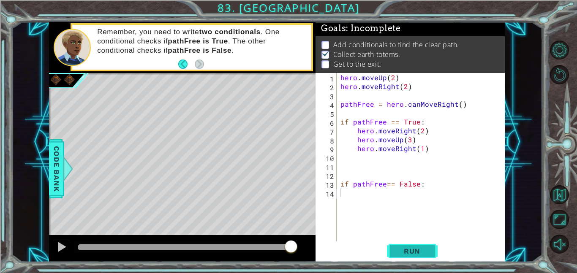
click at [401, 254] on span "Run" at bounding box center [411, 251] width 33 height 8
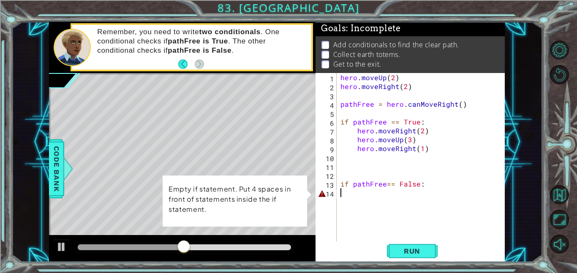
click at [338, 184] on div "1 2 3 4 5 6 7 8 9 10 11 12 13 14 hero . moveUp ( 2 ) hero . moveRight ( 2 ) pat…" at bounding box center [408, 157] width 187 height 168
click at [374, 164] on div "hero . moveUp ( 2 ) hero . moveRight ( 2 ) pathFree = hero . canMoveRight ( ) i…" at bounding box center [423, 166] width 168 height 186
click at [372, 210] on div "hero . moveUp ( 2 ) hero . moveRight ( 2 ) pathFree = hero . canMoveRight ( ) i…" at bounding box center [423, 166] width 168 height 186
click at [404, 252] on span "Run" at bounding box center [411, 251] width 33 height 8
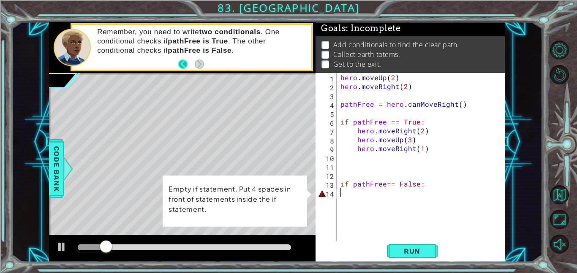
click at [180, 60] on button "Back" at bounding box center [186, 64] width 16 height 9
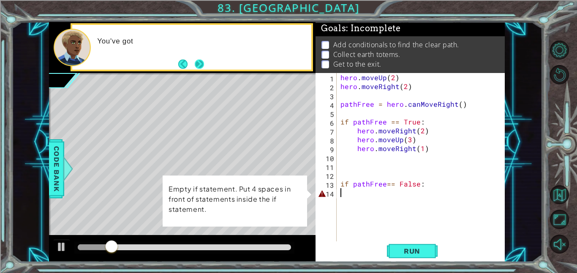
click at [200, 65] on button "Next" at bounding box center [199, 64] width 11 height 11
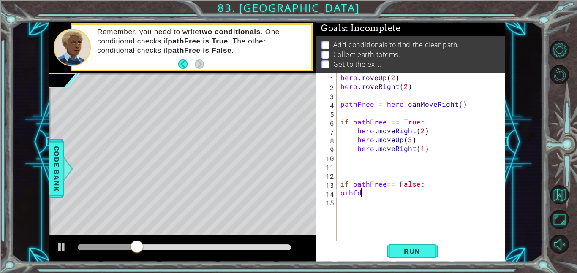
scroll to position [0, 0]
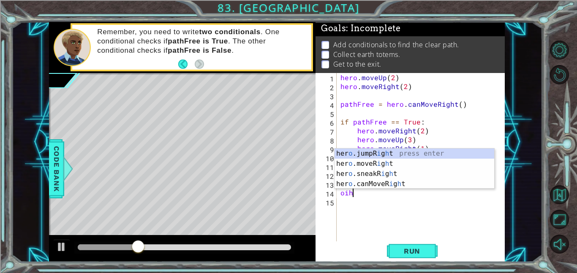
type textarea "o"
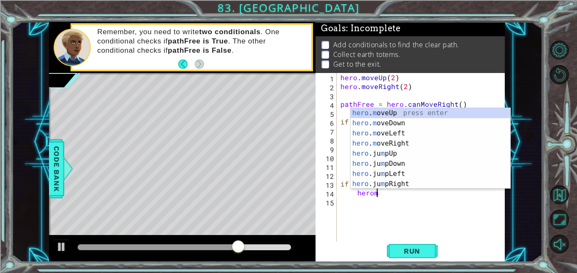
scroll to position [0, 2]
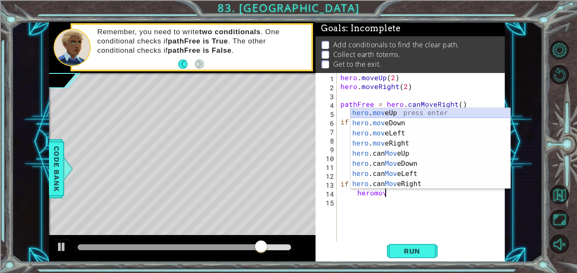
click at [380, 112] on div "hero . mov eUp press enter hero . mov eDown press enter hero . mov eLeft press …" at bounding box center [430, 158] width 160 height 101
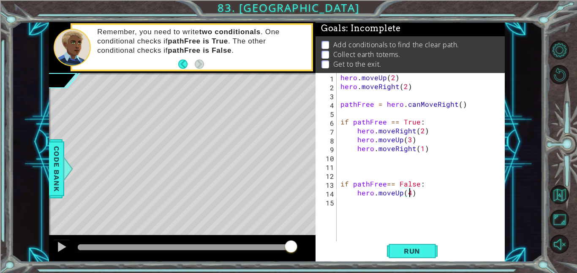
scroll to position [0, 4]
click at [401, 253] on span "Run" at bounding box center [411, 251] width 33 height 8
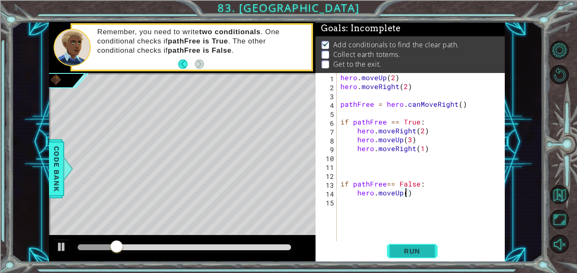
type textarea "hero.moveUp(2)"
click at [358, 208] on div "hero . moveUp ( 2 ) hero . moveRight ( 2 ) pathFree = hero . canMoveRight ( ) i…" at bounding box center [423, 166] width 168 height 186
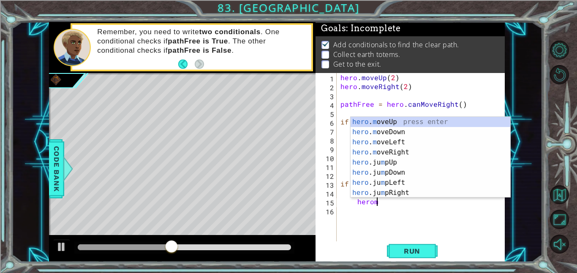
scroll to position [0, 2]
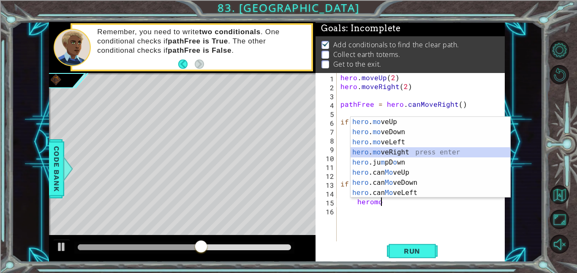
click at [415, 151] on div "hero . mo veUp press enter hero . mo veDown press enter hero . mo veLeft press …" at bounding box center [430, 167] width 160 height 101
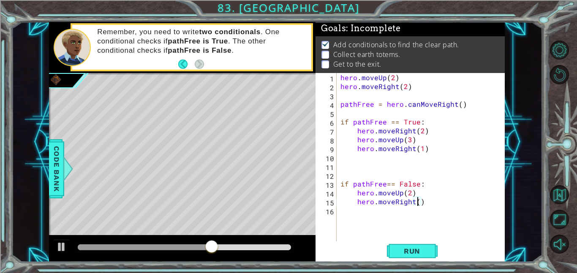
type textarea "hero.moveRight(2)"
click at [376, 221] on div "hero . moveUp ( 2 ) hero . moveRight ( 2 ) pathFree = hero . canMoveRight ( ) i…" at bounding box center [423, 166] width 168 height 186
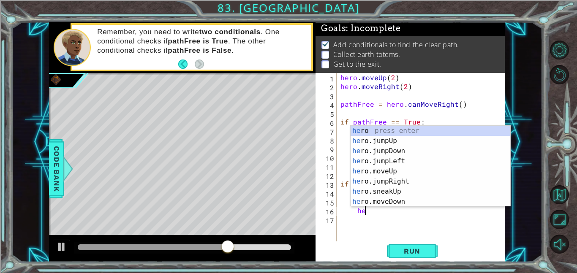
scroll to position [0, 1]
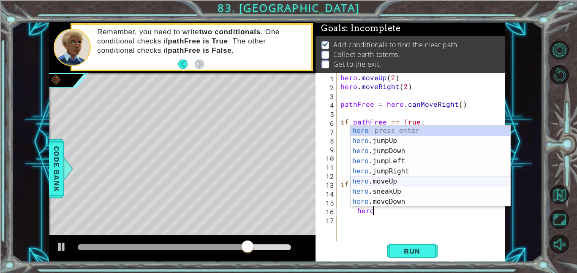
click at [396, 180] on div "hero press enter hero .jumpUp press enter hero .jumpDown press enter hero .jump…" at bounding box center [430, 176] width 160 height 101
type textarea "hero.moveUp(1)"
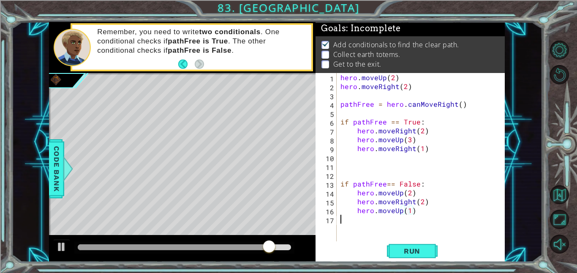
click at [360, 224] on div "hero . moveUp ( 2 ) hero . moveRight ( 2 ) pathFree = hero . canMoveRight ( ) i…" at bounding box center [423, 166] width 168 height 186
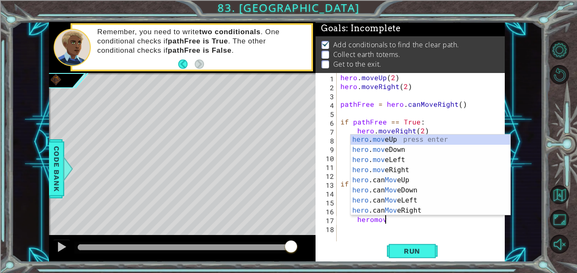
scroll to position [0, 3]
click at [412, 167] on div "hero . move Up press enter hero . move Down press enter hero . move Left press …" at bounding box center [430, 185] width 160 height 101
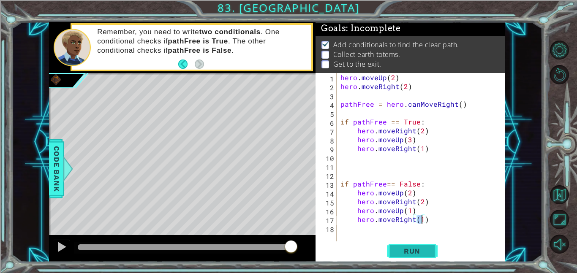
type textarea "hero.moveRight(1)"
click at [423, 253] on span "Run" at bounding box center [411, 251] width 33 height 8
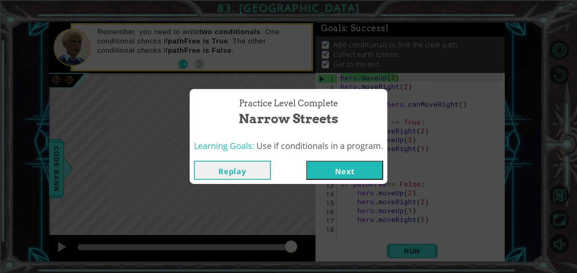
click at [350, 150] on span "Use if conditionals in a program." at bounding box center [319, 145] width 127 height 11
click at [340, 170] on button "Next" at bounding box center [344, 170] width 77 height 19
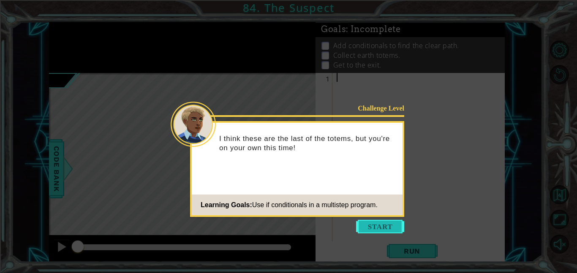
click at [390, 227] on button "Start" at bounding box center [380, 227] width 48 height 14
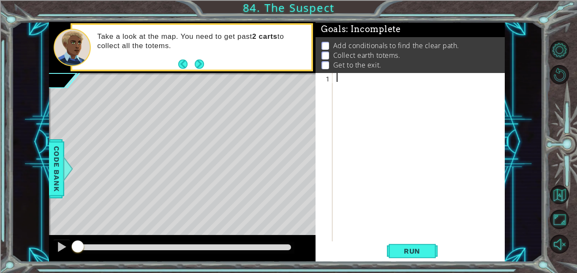
click at [390, 227] on div at bounding box center [421, 166] width 172 height 186
click at [181, 62] on button "Back" at bounding box center [186, 64] width 16 height 9
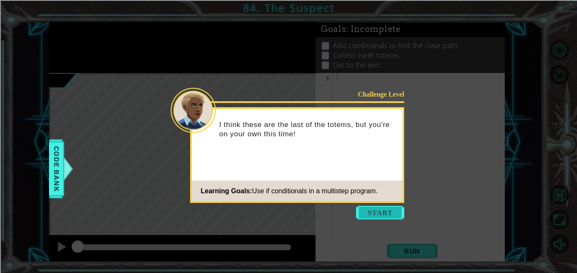
click at [369, 210] on button "Start" at bounding box center [380, 213] width 48 height 14
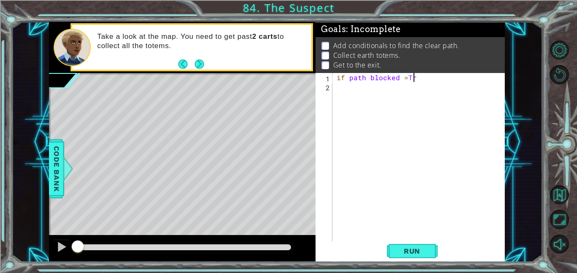
scroll to position [0, 5]
click at [406, 78] on div "if path blocked = True" at bounding box center [421, 166] width 172 height 186
type textarea "if path blocked = True"
click at [350, 88] on div "if path blocked = True" at bounding box center [421, 166] width 172 height 186
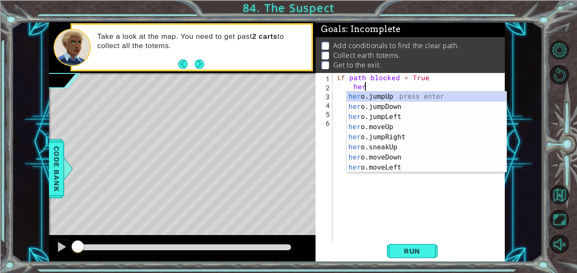
scroll to position [0, 1]
click at [394, 139] on div "hero .jumpUp press enter hero .jumpDown press enter hero .jumpLeft press enter …" at bounding box center [427, 142] width 160 height 101
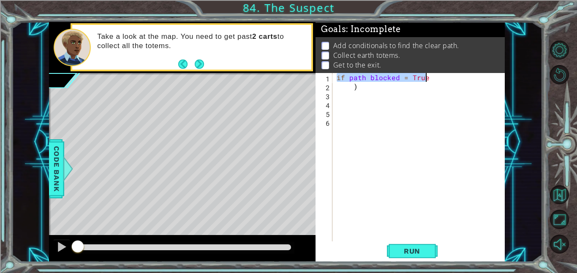
drag, startPoint x: 337, startPoint y: 76, endPoint x: 436, endPoint y: 81, distance: 99.7
click at [436, 81] on div "if path blocked = True )" at bounding box center [421, 166] width 172 height 186
type textarea "if path blocked = True"
type textarea ")"
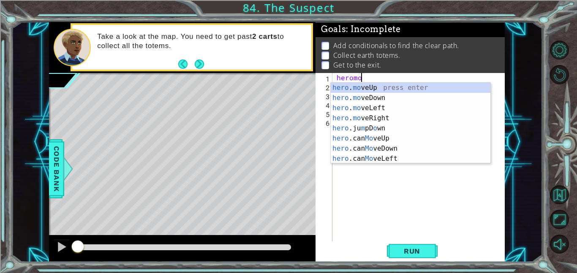
scroll to position [0, 1]
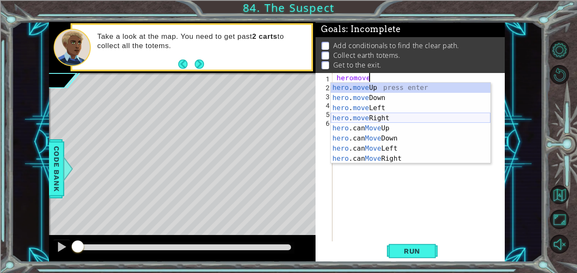
click at [382, 119] on div "hero . move Up press enter hero . move Down press enter hero . move Left press …" at bounding box center [410, 133] width 160 height 101
type textarea "hero.moveRight(1)"
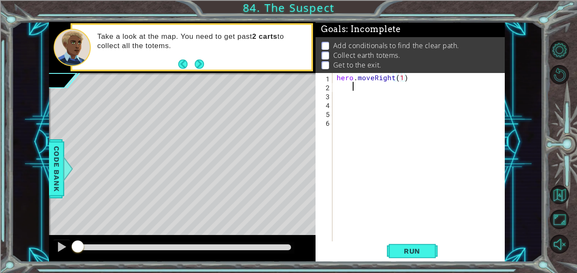
click at [357, 89] on div "hero . moveRight ( 1 )" at bounding box center [421, 166] width 172 height 186
type textarea "hero.moveRight(1)"
click at [398, 95] on div "hero . moveRight ( 1 ) if path blocked == True" at bounding box center [421, 166] width 172 height 186
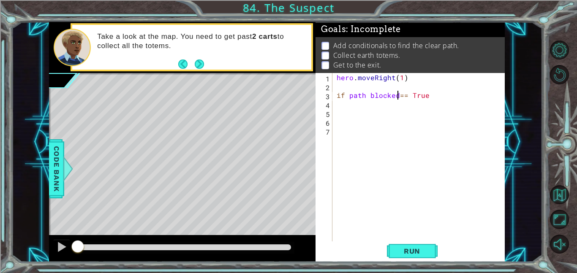
type textarea "if path blocked == True"
click at [463, 101] on div "hero . moveRight ( 1 ) if path blocked == True" at bounding box center [421, 166] width 172 height 186
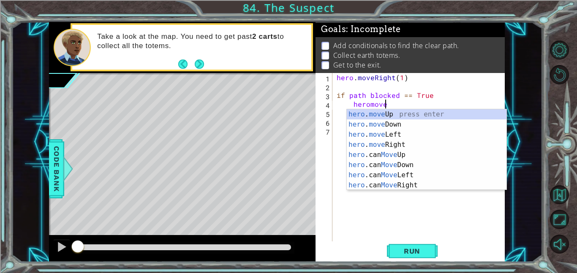
scroll to position [0, 3]
click at [399, 116] on div "hero . move Up press enter hero . move Down press enter hero . move Left press …" at bounding box center [427, 159] width 160 height 101
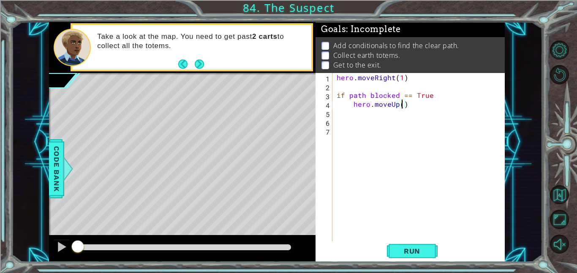
type textarea "hero.moveUp(2)"
click at [360, 116] on div "hero . moveRight ( 1 ) if path blocked == True hero . moveUp ( 2 )" at bounding box center [421, 166] width 172 height 186
click at [426, 238] on div "hero . moveRight ( 1 ) if path blocked == True hero . moveUp ( 2 )" at bounding box center [421, 166] width 172 height 186
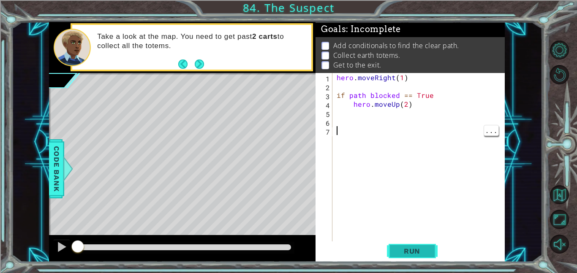
click at [420, 258] on button "Run" at bounding box center [412, 250] width 51 height 19
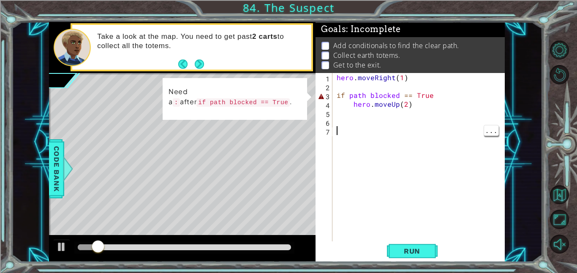
click at [452, 95] on div "hero . moveRight ( 1 ) if path blocked == True hero . moveUp ( 2 )" at bounding box center [421, 166] width 172 height 186
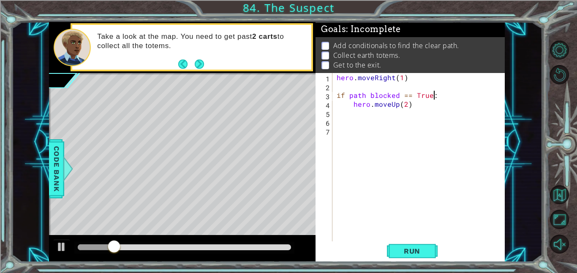
type textarea "if path blocked == True:"
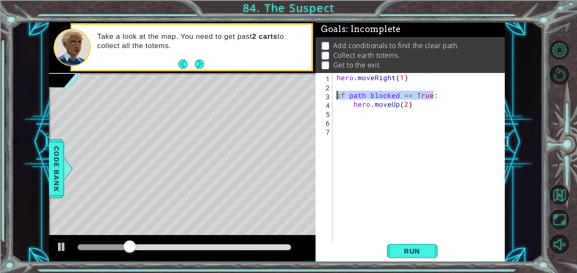
drag, startPoint x: 433, startPoint y: 96, endPoint x: 334, endPoint y: 99, distance: 99.6
click at [335, 99] on div "hero . moveRight ( 1 ) if path blocked == True : hero . moveUp ( 2 )" at bounding box center [419, 157] width 168 height 168
click at [345, 114] on div "hero . moveRight ( 1 ) if path blocked == True : hero . moveUp ( 2 )" at bounding box center [421, 166] width 172 height 186
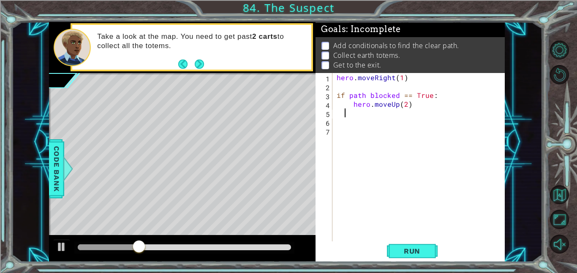
scroll to position [0, 0]
click at [419, 251] on span "Run" at bounding box center [411, 251] width 33 height 8
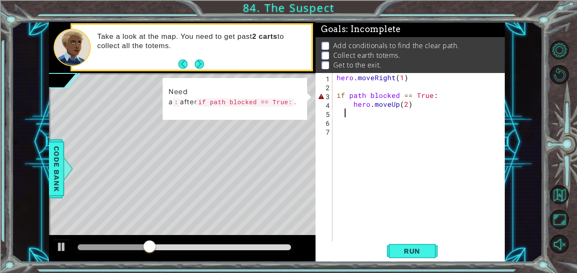
click at [435, 96] on div "hero . moveRight ( 1 ) if path blocked == True : hero . moveUp ( 2 )" at bounding box center [421, 166] width 172 height 186
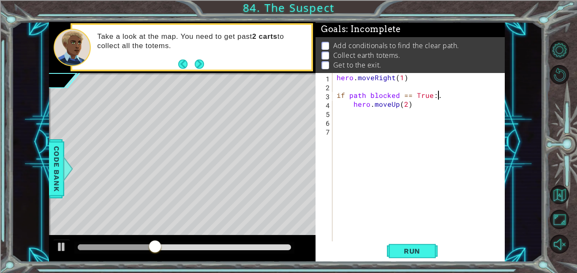
scroll to position [0, 6]
click at [409, 254] on span "Run" at bounding box center [411, 251] width 33 height 8
click at [403, 254] on span "Run" at bounding box center [411, 251] width 33 height 8
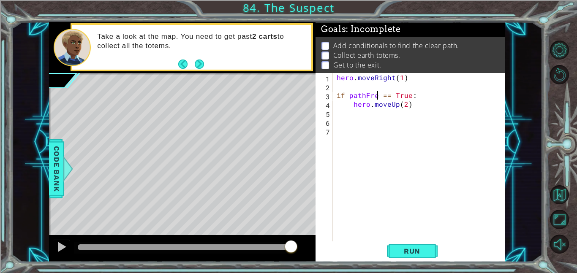
scroll to position [0, 3]
type textarea "hero.moveUp(2)"
click at [397, 103] on div "hero . moveRight ( 1 ) if pathFree == True : hero . moveUp ( 2 )" at bounding box center [421, 166] width 172 height 186
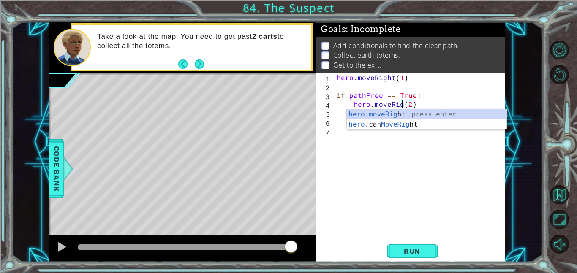
scroll to position [0, 4]
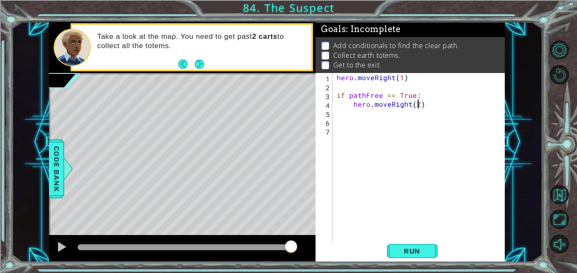
type textarea "hero.moveRight(4)"
type textarea "hero.moveUp(2)"
type textarea "if pathFree == False:"
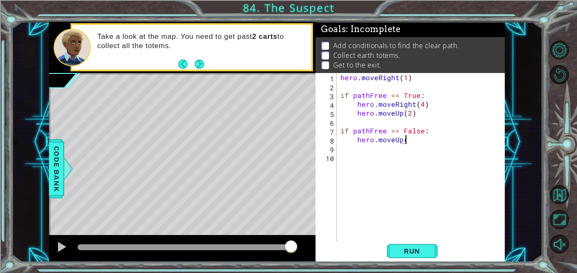
scroll to position [0, 4]
type textarea "hero.moveUp(4)"
type textarea "hero.moveRight(2)"
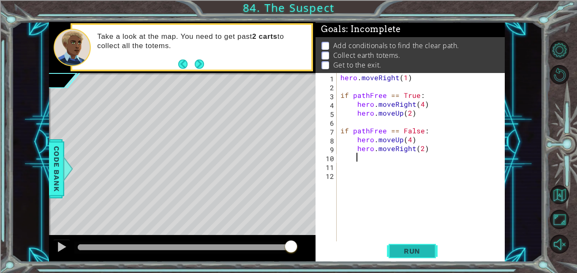
click at [407, 256] on button "Run" at bounding box center [412, 250] width 51 height 19
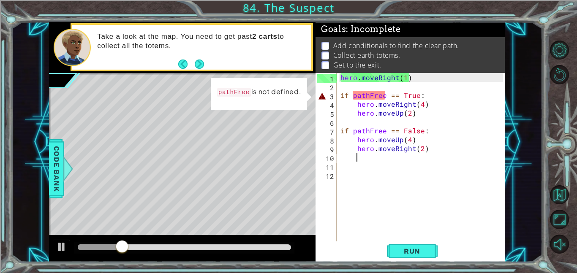
click at [368, 93] on div "hero . moveRight ( 1 ) if pathFree == True : hero . moveRight ( 4 ) hero . move…" at bounding box center [423, 166] width 168 height 186
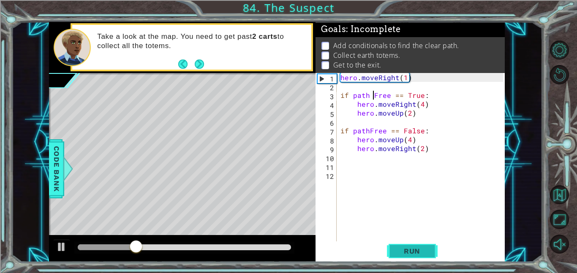
click at [424, 252] on span "Run" at bounding box center [411, 251] width 33 height 8
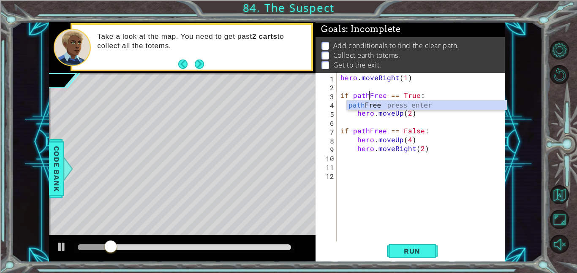
click at [425, 107] on div "path Free press enter" at bounding box center [427, 115] width 160 height 30
click at [373, 102] on div "pathF ree press enter" at bounding box center [427, 115] width 160 height 30
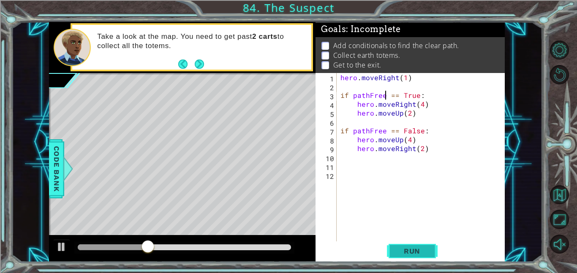
type textarea "if pathFree == True:"
click at [413, 253] on span "Run" at bounding box center [411, 251] width 33 height 8
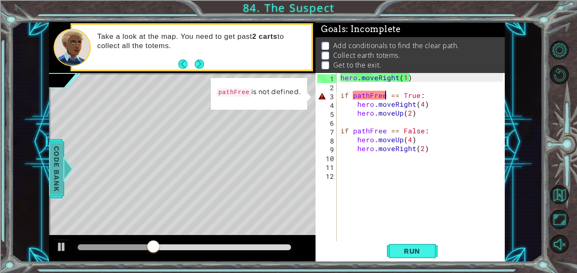
click at [53, 180] on span "Code Bank" at bounding box center [57, 168] width 14 height 51
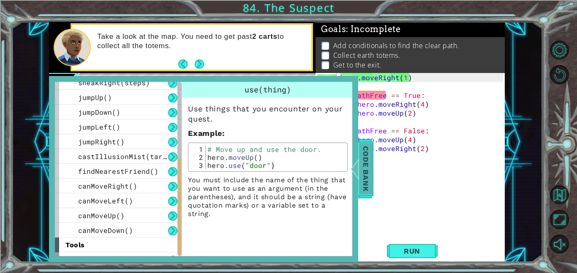
scroll to position [180, 0]
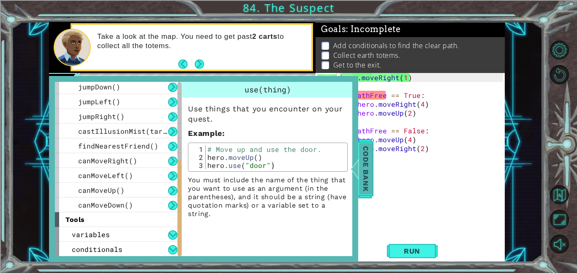
click at [363, 164] on span "Code Bank" at bounding box center [366, 168] width 14 height 51
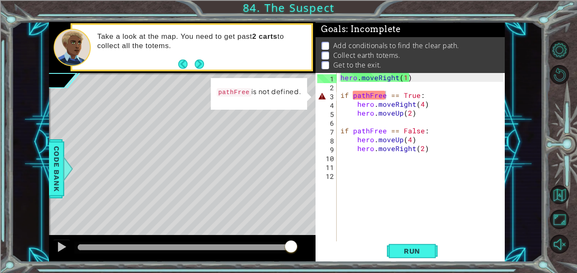
click at [349, 87] on div "hero . moveRight ( 1 ) if pathFree == True : hero . moveRight ( 4 ) hero . move…" at bounding box center [423, 166] width 168 height 186
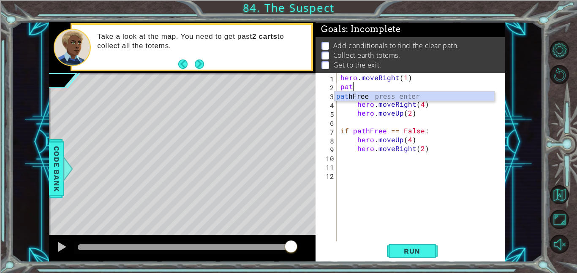
scroll to position [0, 0]
click at [395, 97] on div "path Free press enter" at bounding box center [414, 107] width 160 height 30
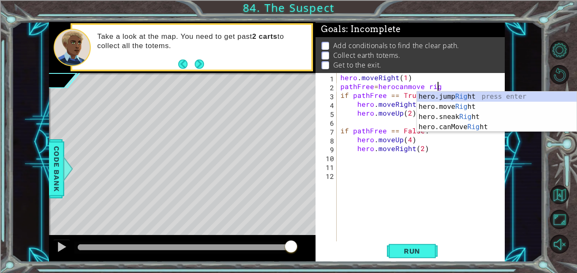
scroll to position [0, 6]
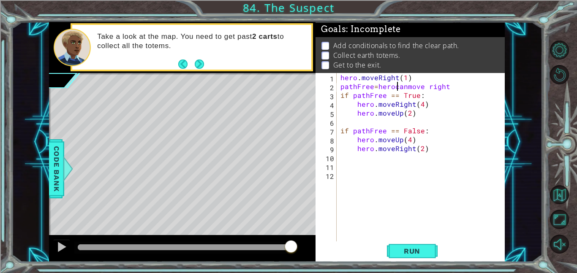
click at [398, 87] on div "hero . moveRight ( 1 ) pathFree = herocanmove right if pathFree == True : hero …" at bounding box center [423, 166] width 168 height 186
click at [410, 248] on span "Run" at bounding box center [411, 251] width 33 height 8
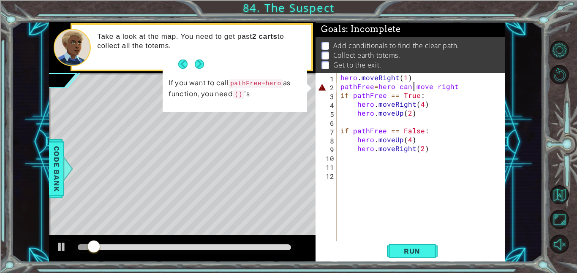
click at [379, 87] on div "hero . moveRight ( 1 ) pathFree = hero can move right if pathFree == True : her…" at bounding box center [423, 166] width 168 height 186
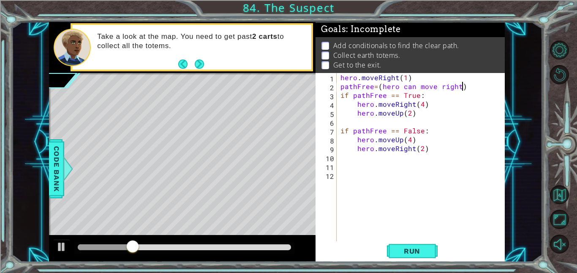
scroll to position [0, 7]
type textarea "pathFree=(hero can move right)"
click at [416, 260] on button "Run" at bounding box center [412, 250] width 51 height 19
